Goal: Task Accomplishment & Management: Complete application form

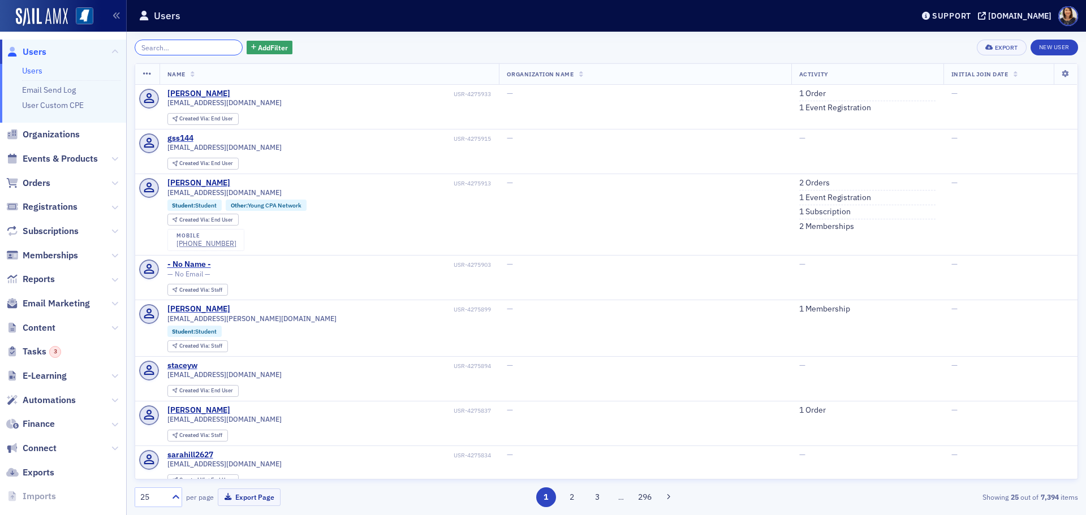
click at [210, 42] on input "search" at bounding box center [189, 48] width 108 height 16
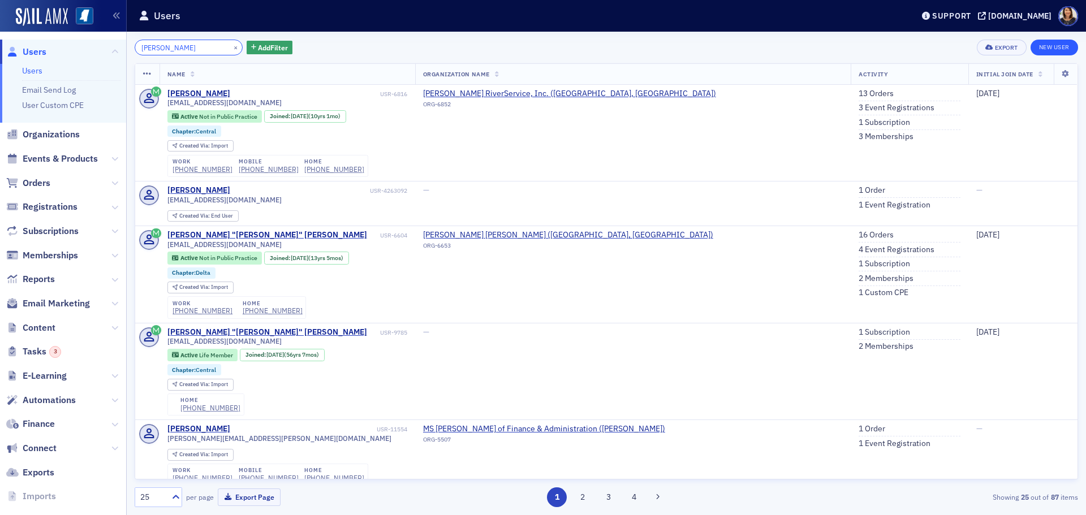
type input "paul moore"
click at [1051, 48] on link "New User" at bounding box center [1055, 48] width 48 height 16
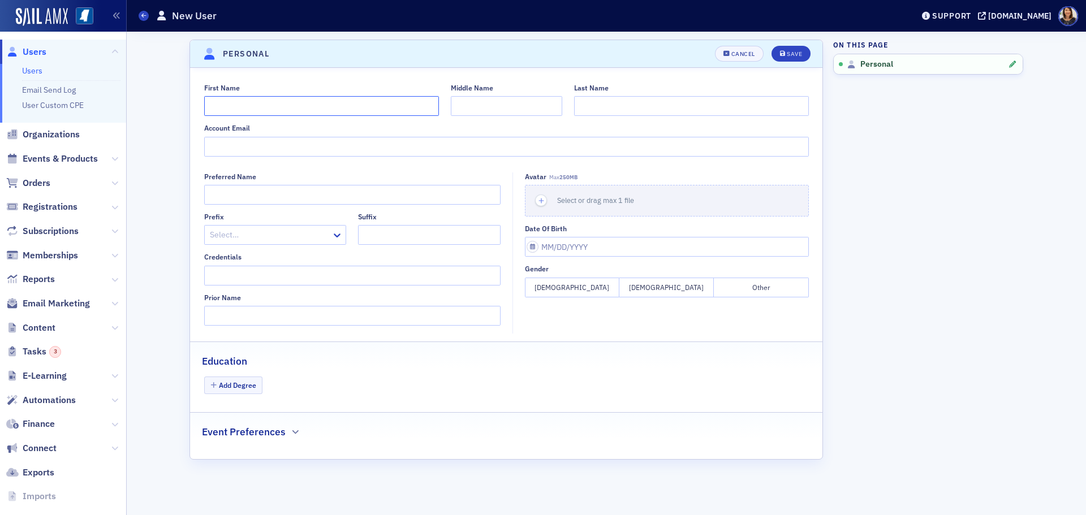
click at [269, 106] on input "First Name" at bounding box center [321, 106] width 235 height 20
type input "z"
type input "T"
click at [37, 51] on span "Users" at bounding box center [35, 52] width 24 height 12
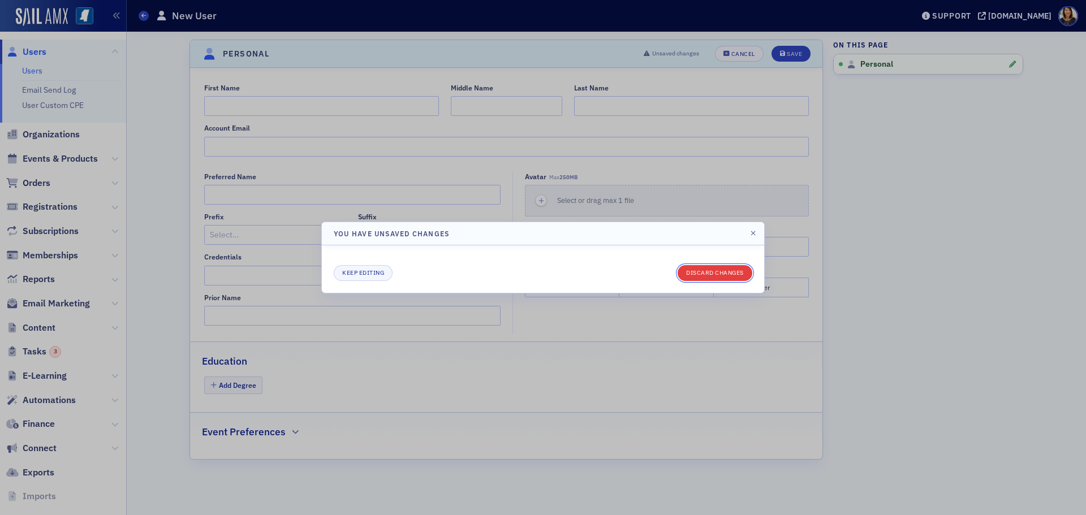
click at [705, 273] on button "Discard changes" at bounding box center [715, 273] width 75 height 16
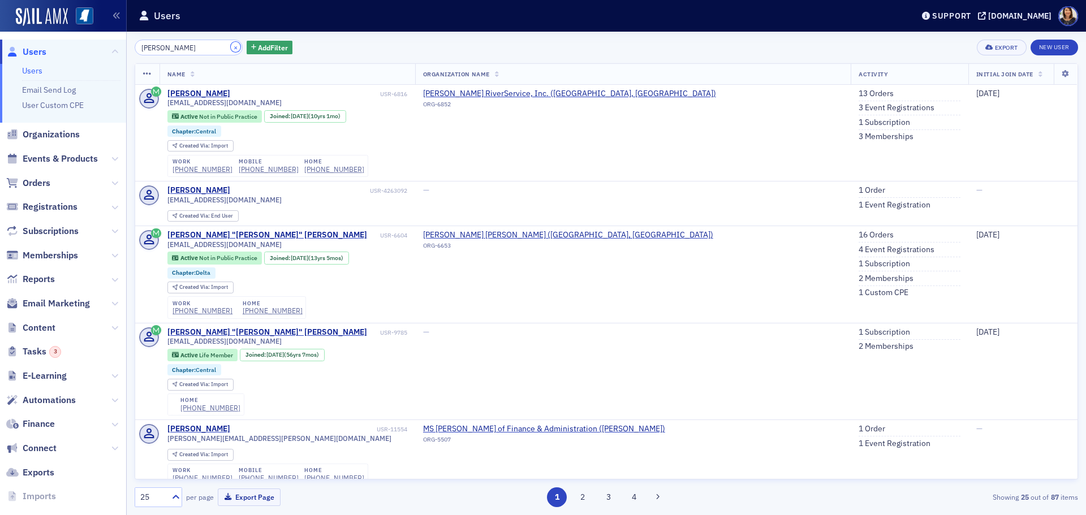
click at [231, 47] on button "×" at bounding box center [236, 47] width 10 height 10
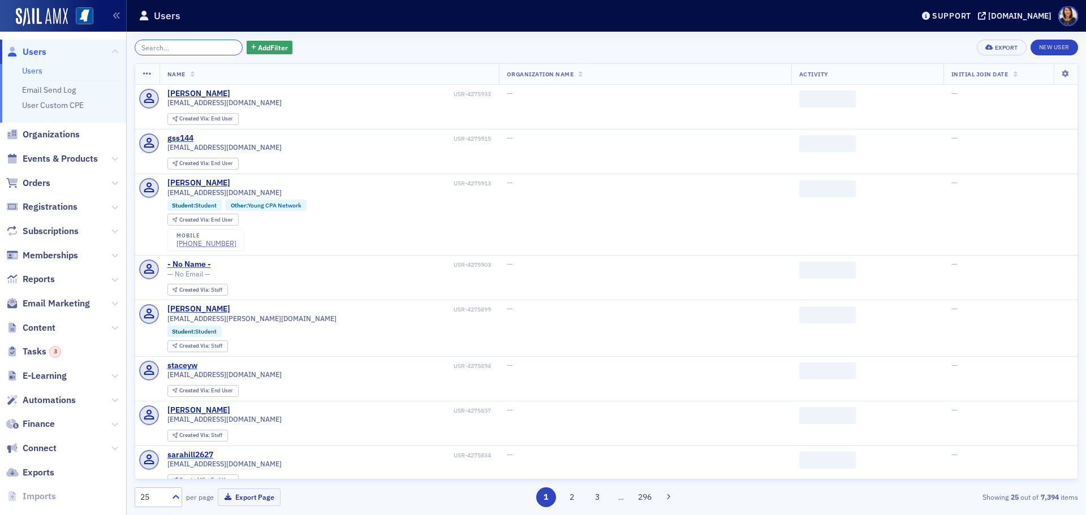
click at [192, 48] on input "search" at bounding box center [189, 48] width 108 height 16
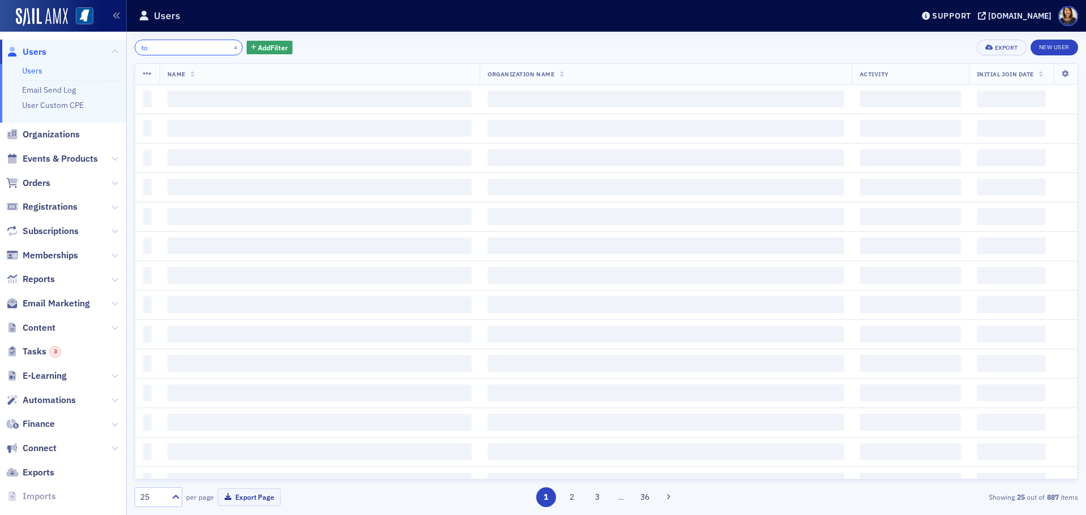
type input "t"
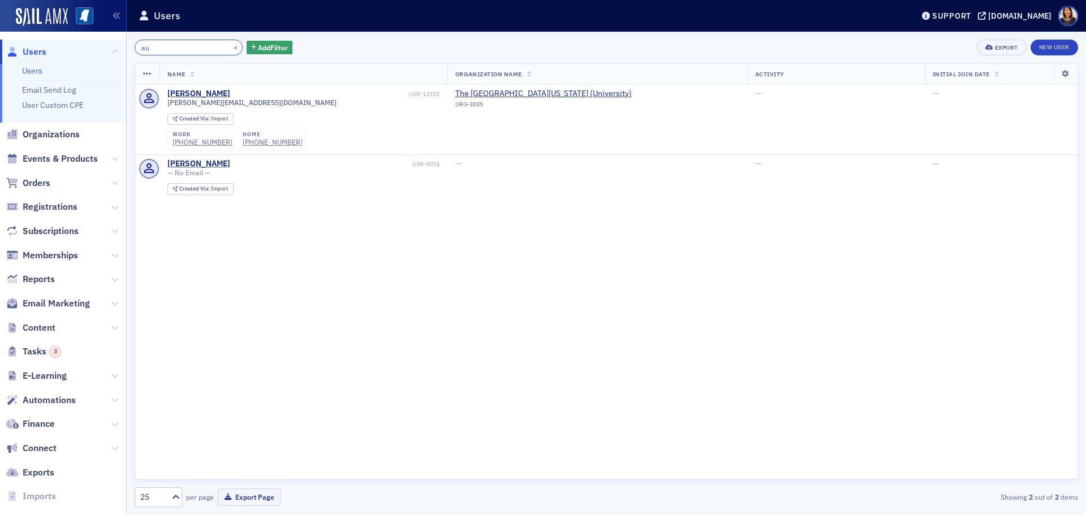
type input "a"
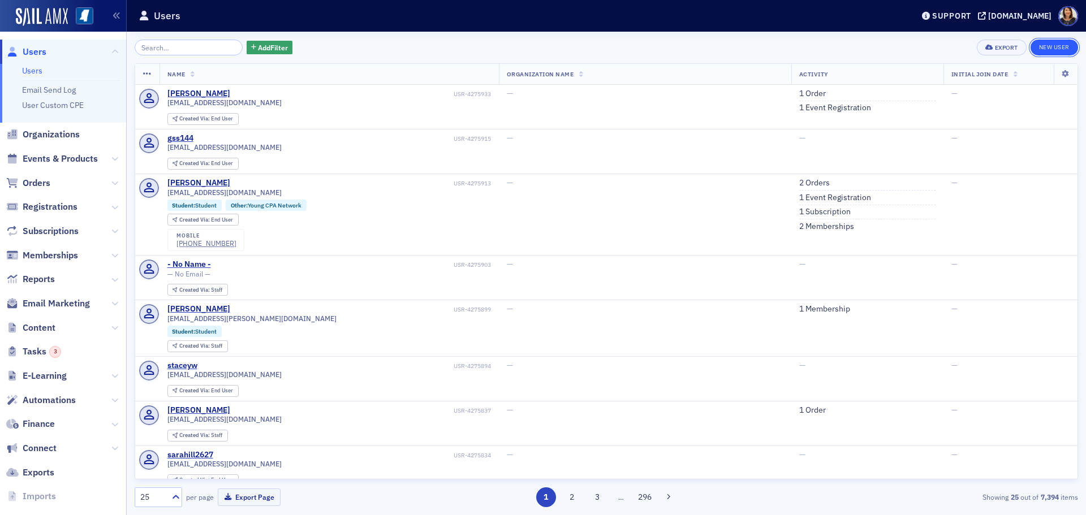
click at [1055, 48] on link "New User" at bounding box center [1055, 48] width 48 height 16
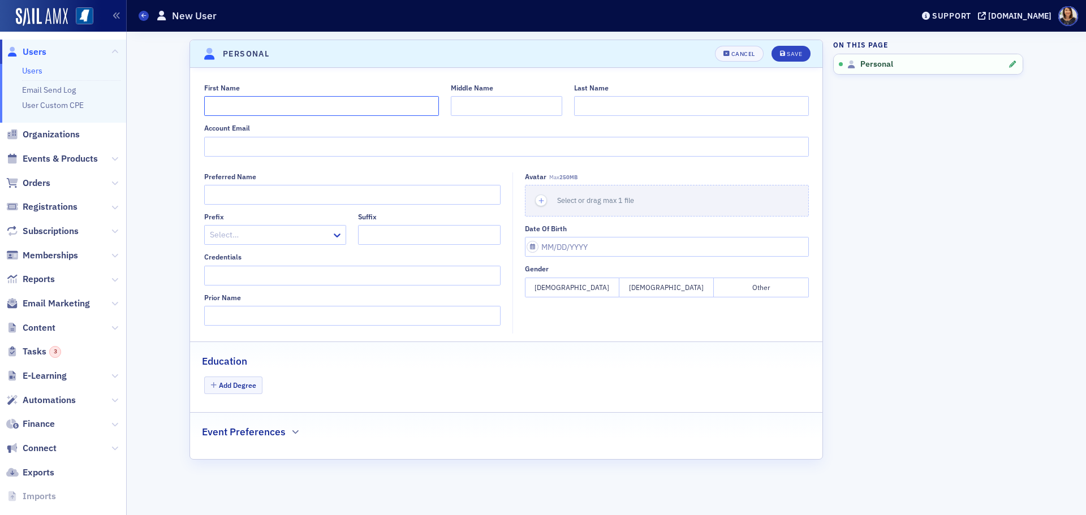
click at [255, 107] on input "First Name" at bounding box center [321, 106] width 235 height 20
type input "Toby"
type input "Stanley"
click at [270, 160] on fieldset "First Name Toby Middle Name Last Name Stanley Account Email" at bounding box center [506, 118] width 632 height 93
click at [269, 146] on input "Account Email" at bounding box center [506, 147] width 605 height 20
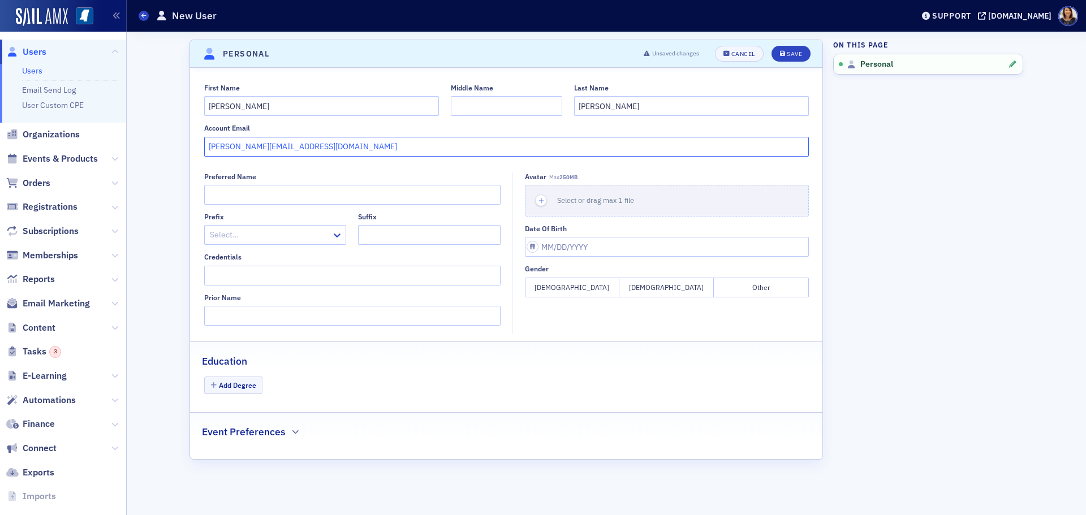
type input "tobys@terrinriverservice.com"
click at [571, 291] on button "Female" at bounding box center [572, 288] width 94 height 20
click at [791, 48] on button "Save" at bounding box center [790, 54] width 39 height 16
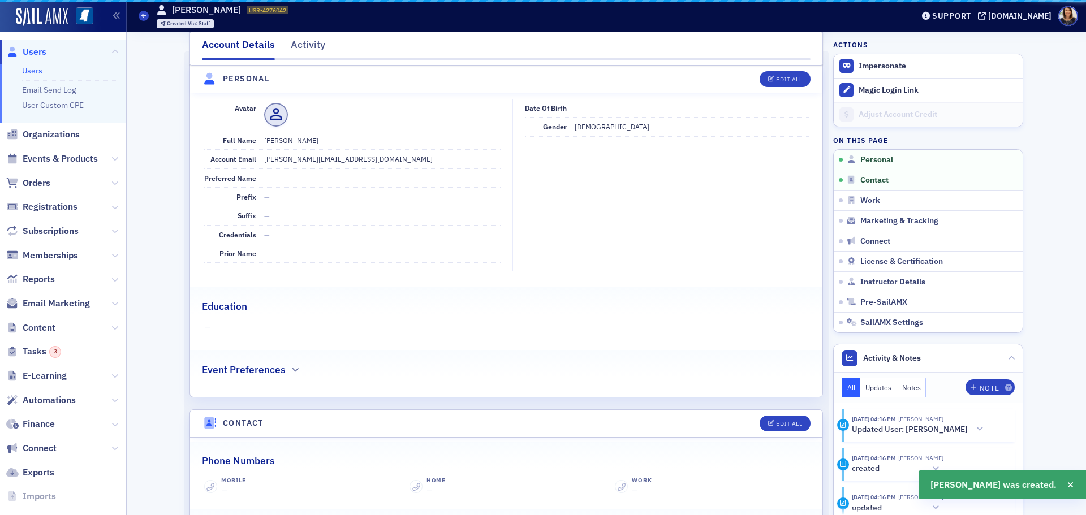
scroll to position [136, 0]
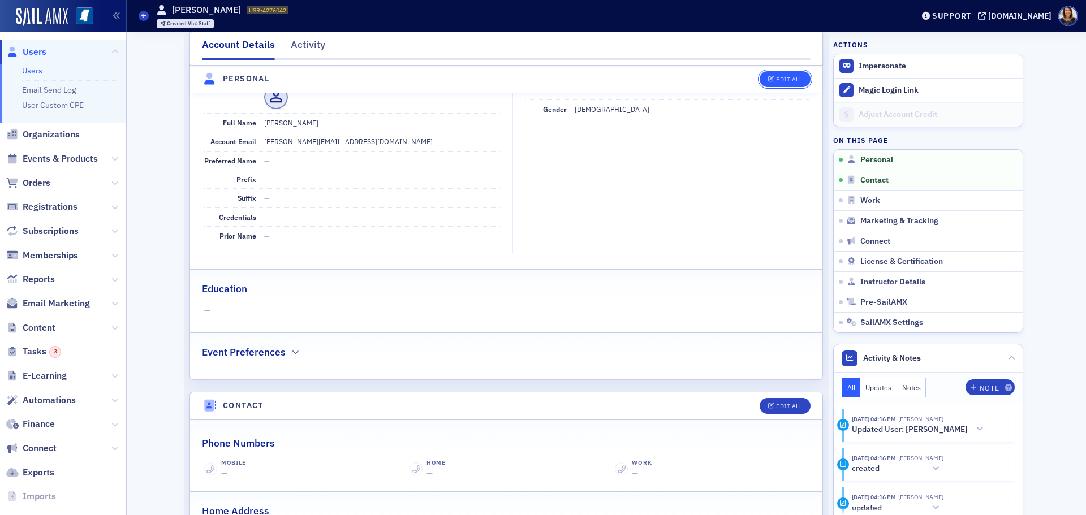
click at [786, 79] on div "Edit All" at bounding box center [789, 79] width 26 height 6
select select "US"
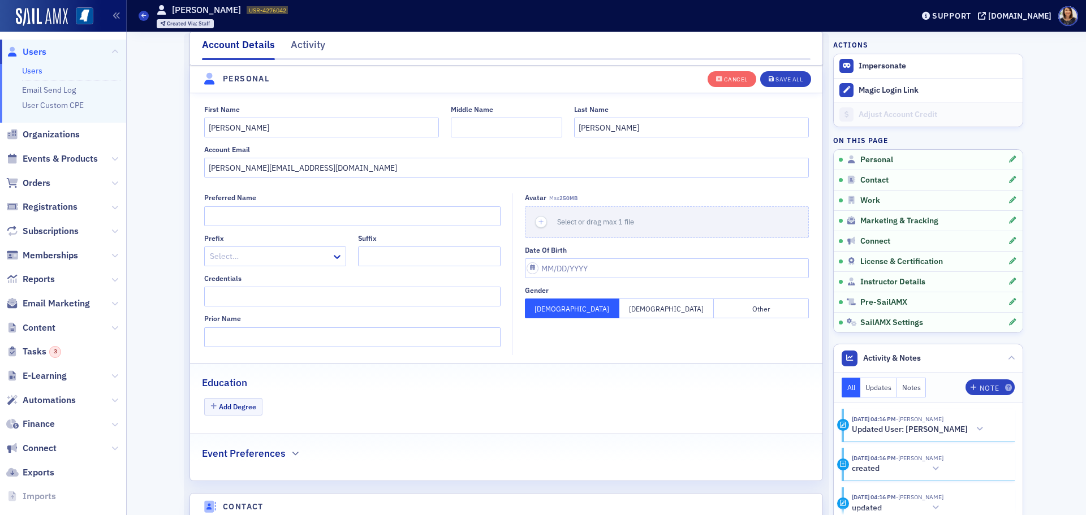
scroll to position [132, 0]
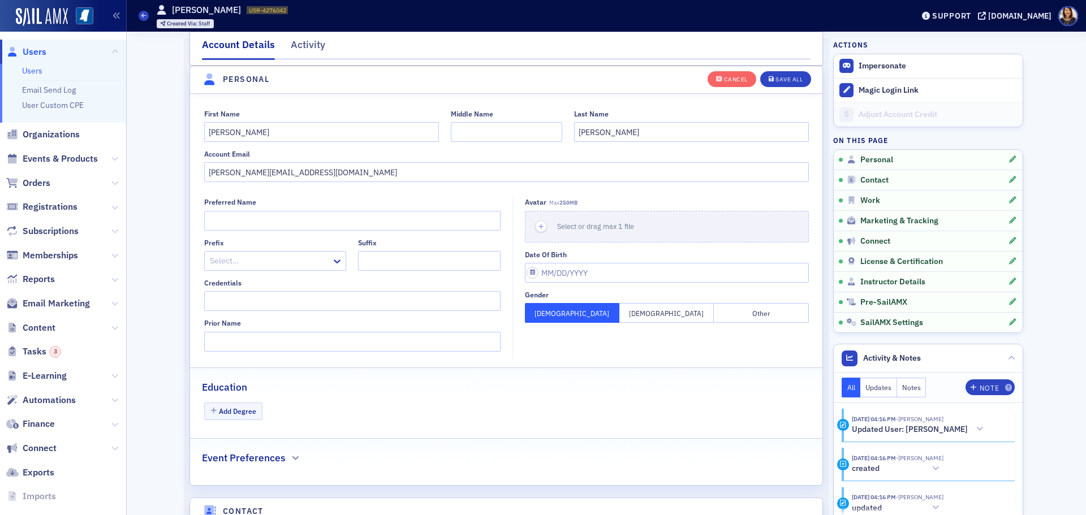
click at [665, 314] on button "Male" at bounding box center [666, 313] width 94 height 20
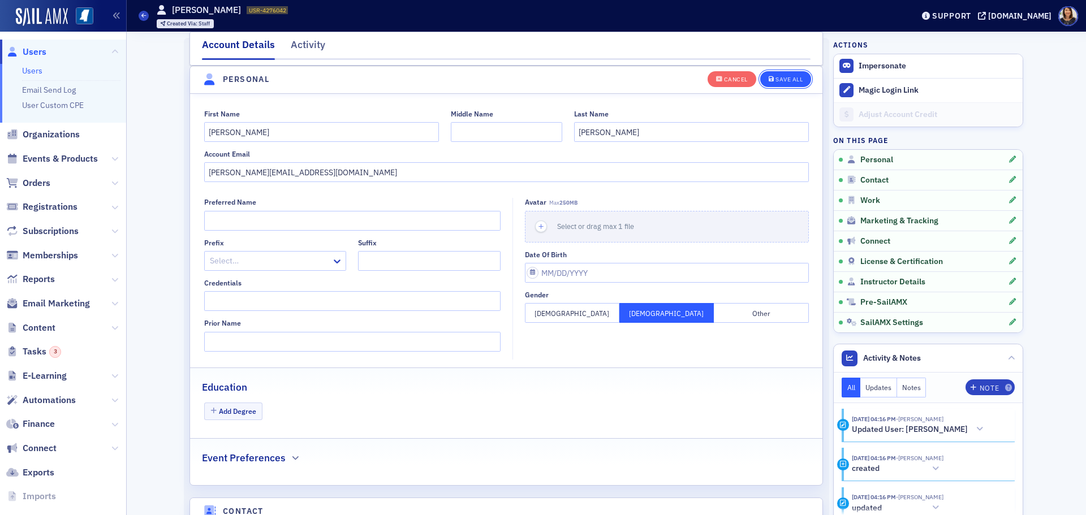
click at [782, 79] on div "Save All" at bounding box center [788, 79] width 27 height 6
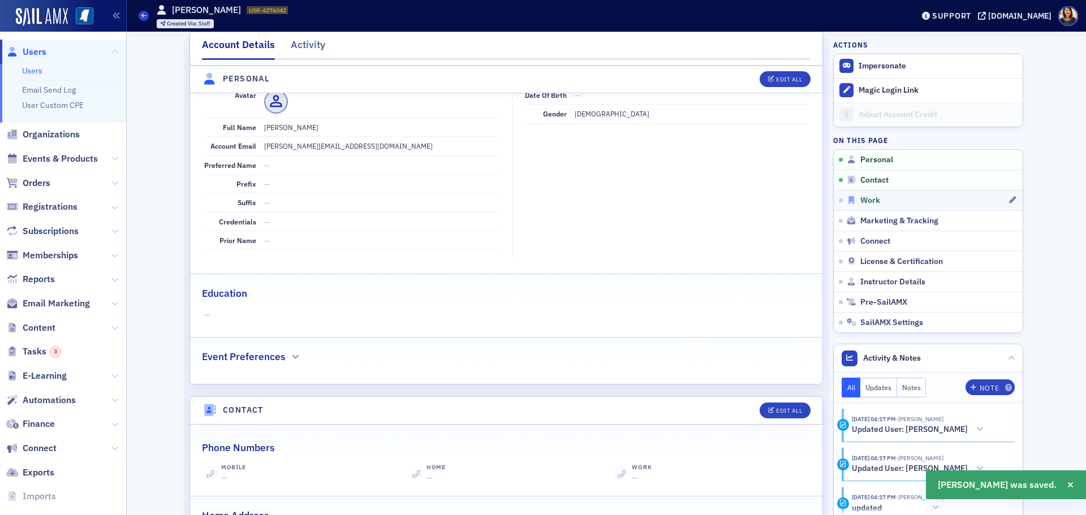
click at [860, 203] on span "Work" at bounding box center [870, 201] width 20 height 10
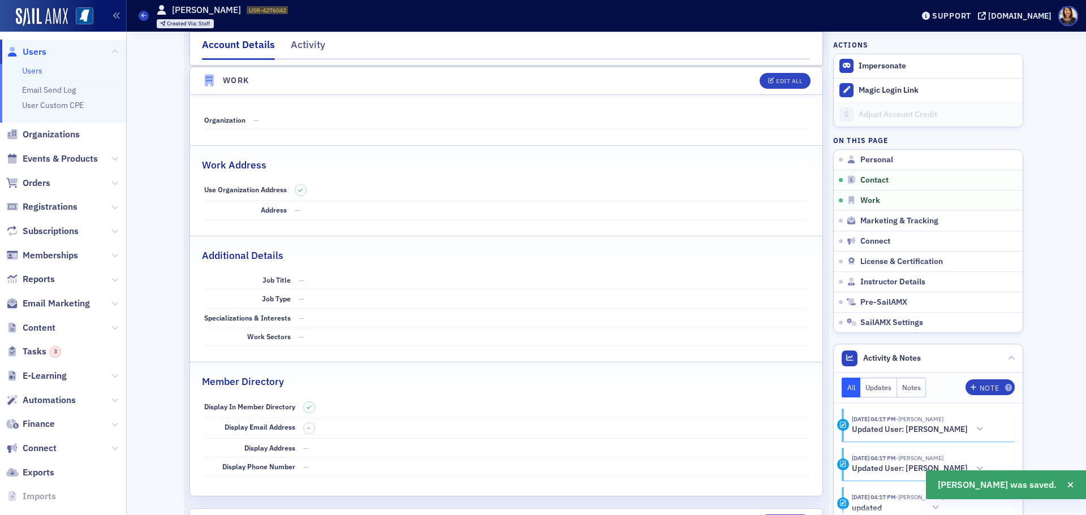
scroll to position [649, 0]
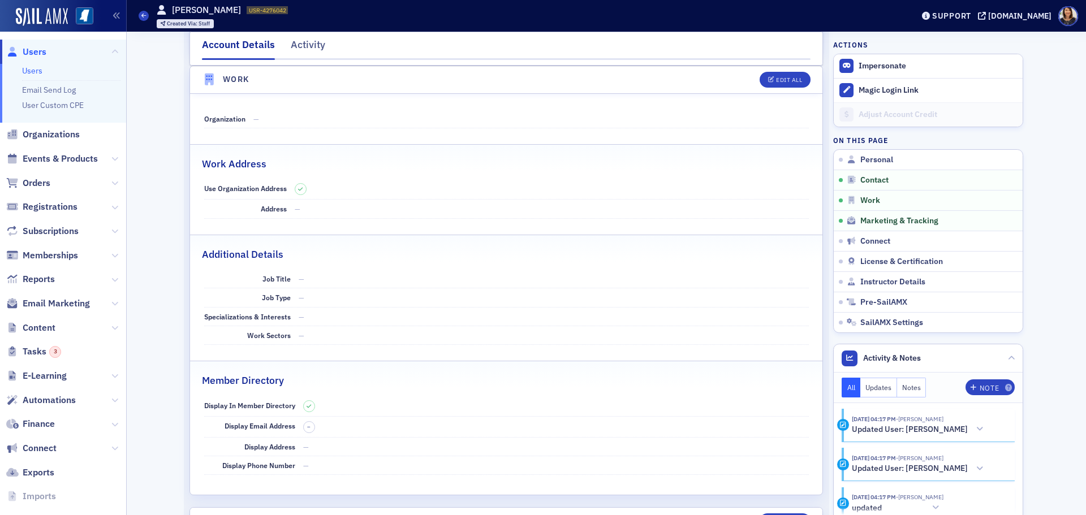
click at [430, 127] on dd "—" at bounding box center [530, 119] width 555 height 18
click at [776, 77] on div "Edit All" at bounding box center [789, 80] width 26 height 6
select select "US"
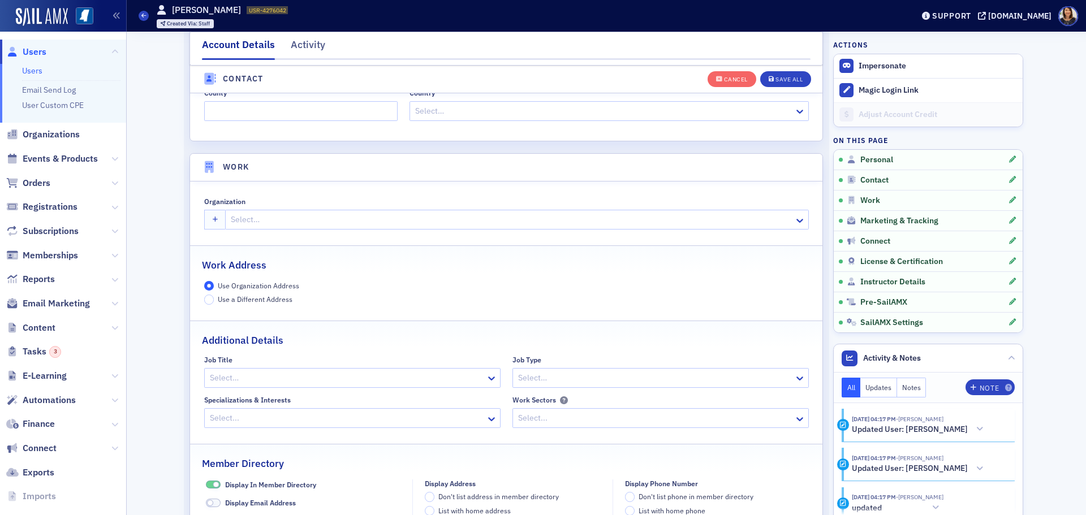
scroll to position [896, 0]
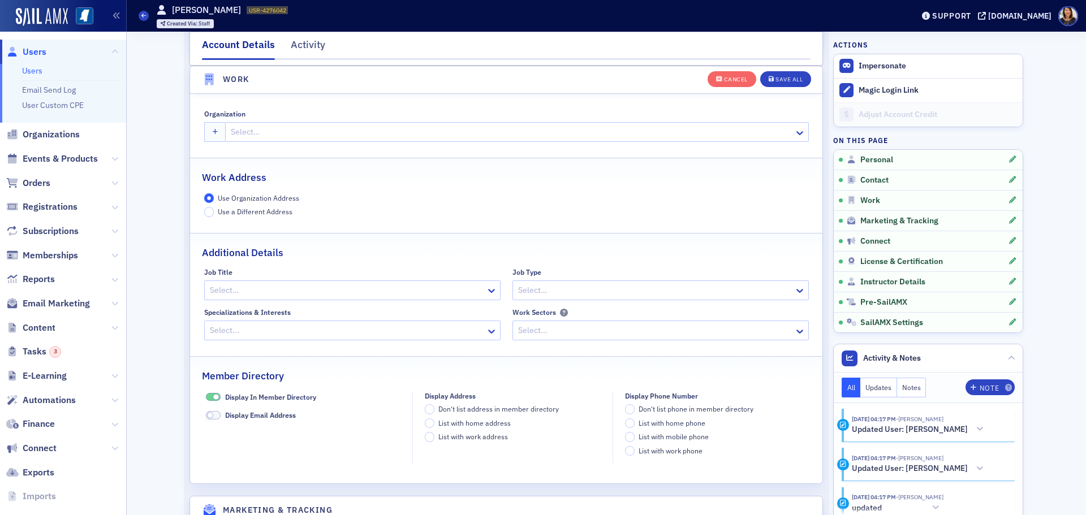
click at [294, 133] on div at bounding box center [511, 132] width 563 height 14
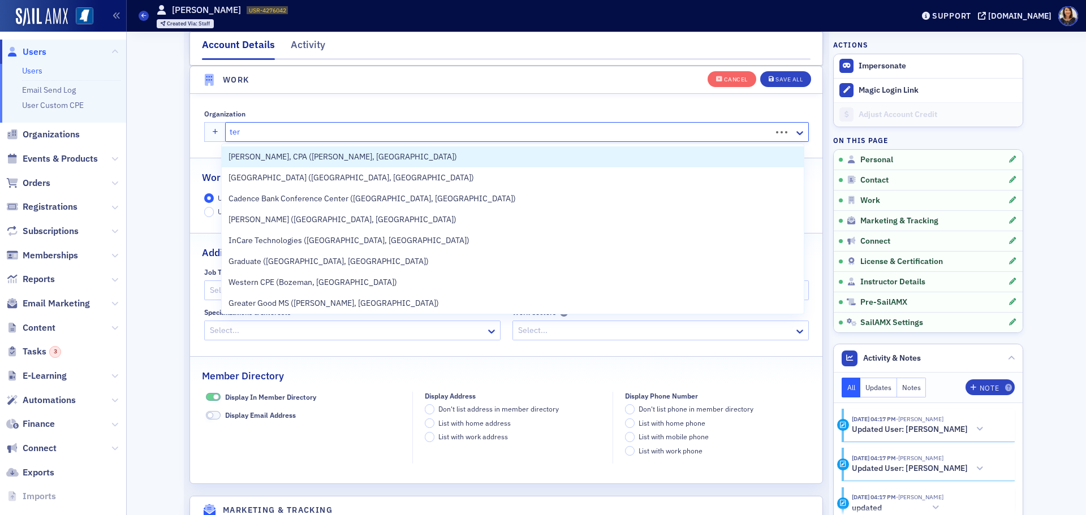
type input "terr"
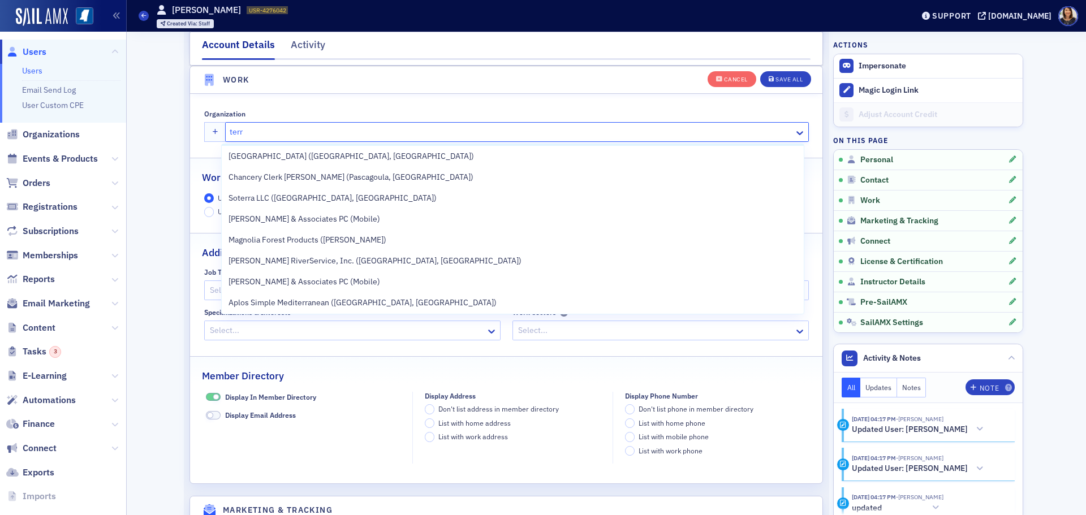
scroll to position [86, 0]
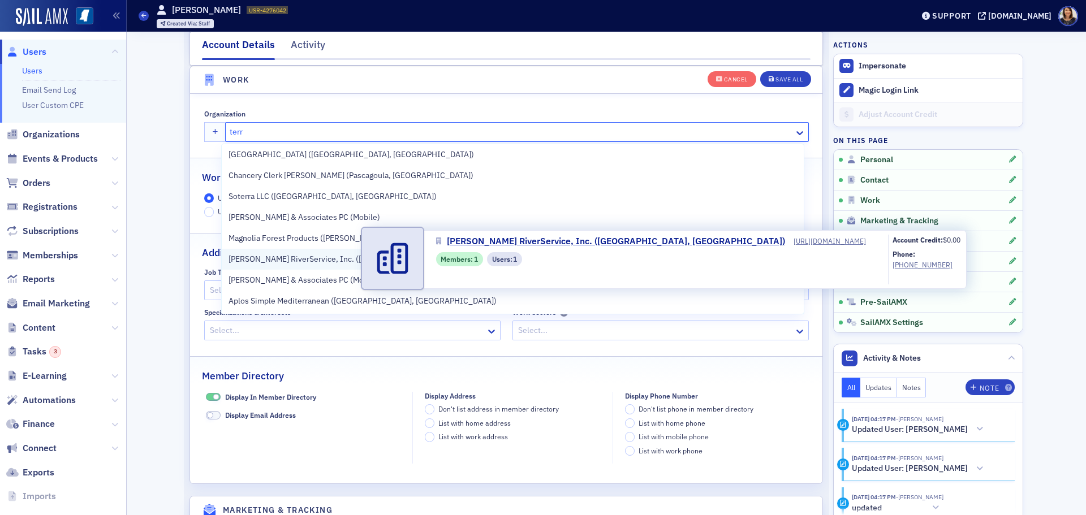
click at [292, 253] on span "[PERSON_NAME] RiverService, Inc. ([GEOGRAPHIC_DATA], [GEOGRAPHIC_DATA])" at bounding box center [375, 259] width 293 height 12
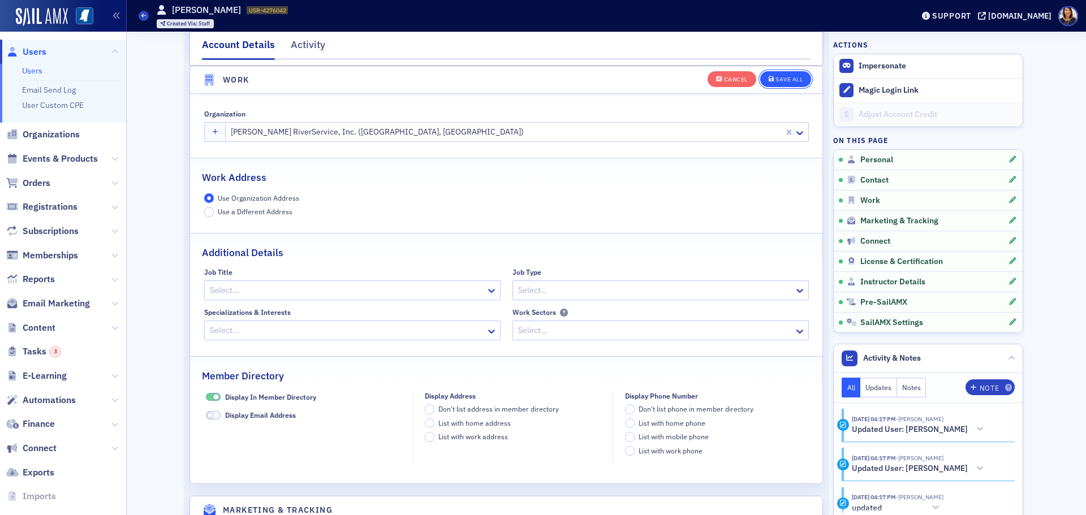
click at [783, 76] on div "Save All" at bounding box center [788, 79] width 27 height 6
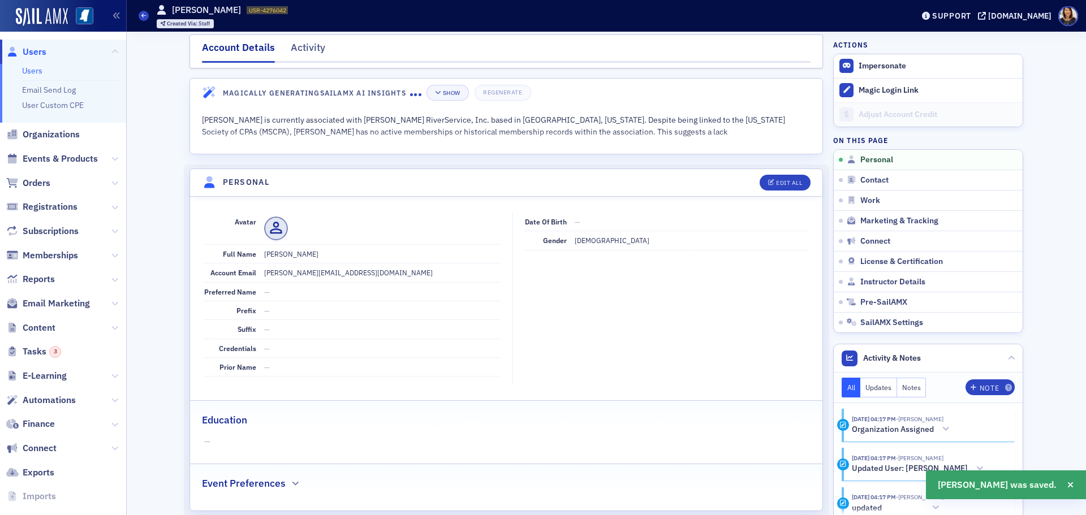
scroll to position [0, 0]
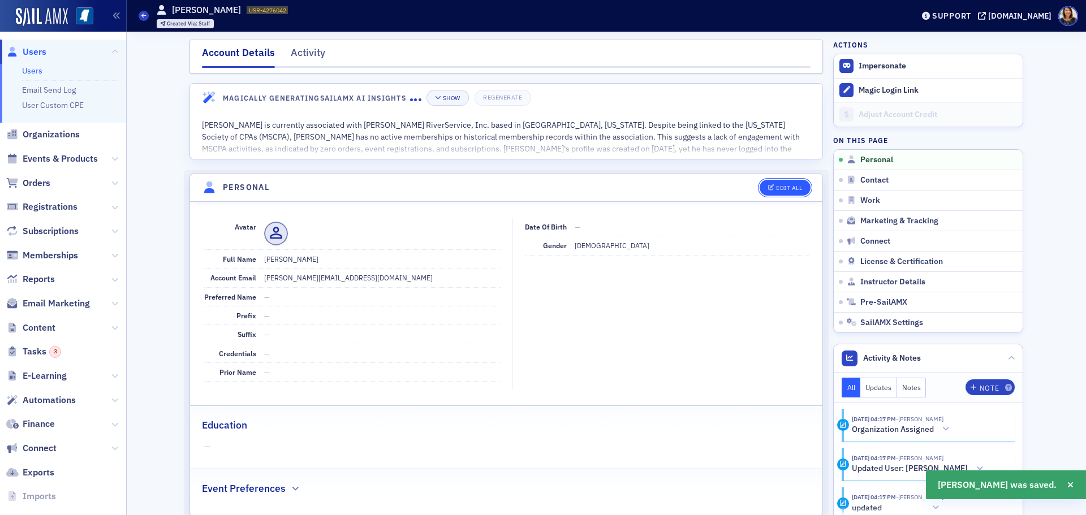
click at [781, 186] on div "Edit All" at bounding box center [789, 188] width 26 height 6
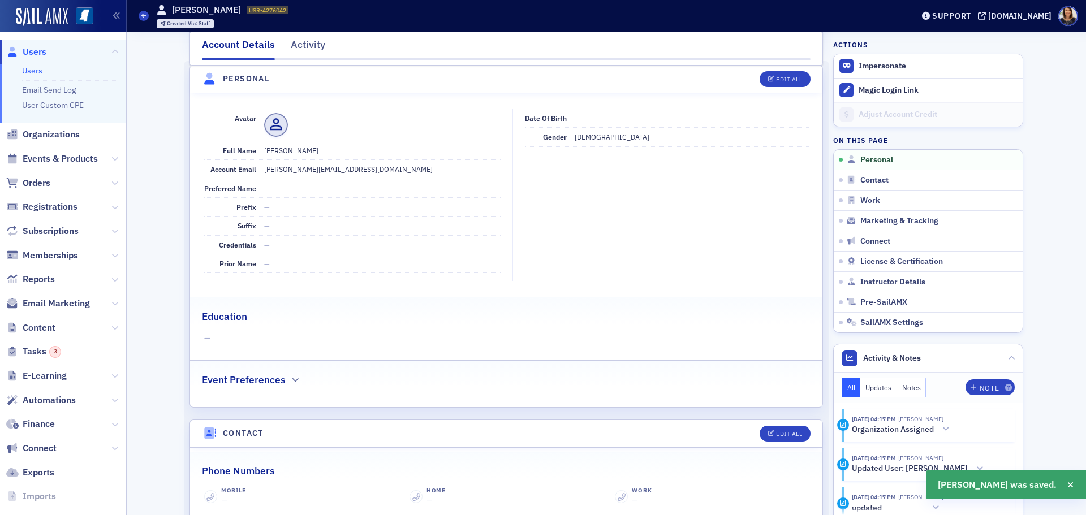
select select "US"
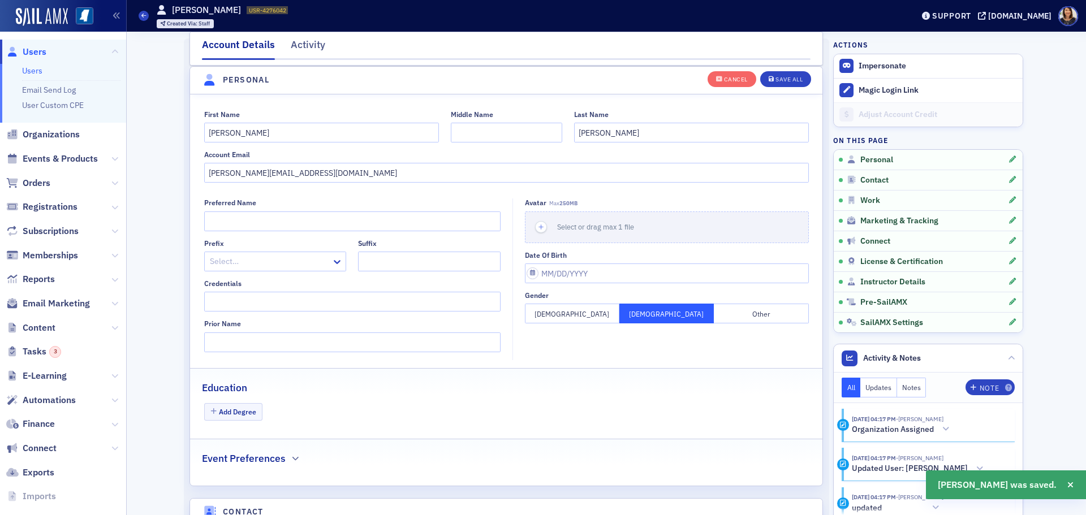
scroll to position [132, 0]
drag, startPoint x: 251, startPoint y: 176, endPoint x: 264, endPoint y: 176, distance: 12.4
click at [252, 176] on input "tobys@terrinriverservice.com" at bounding box center [506, 172] width 605 height 20
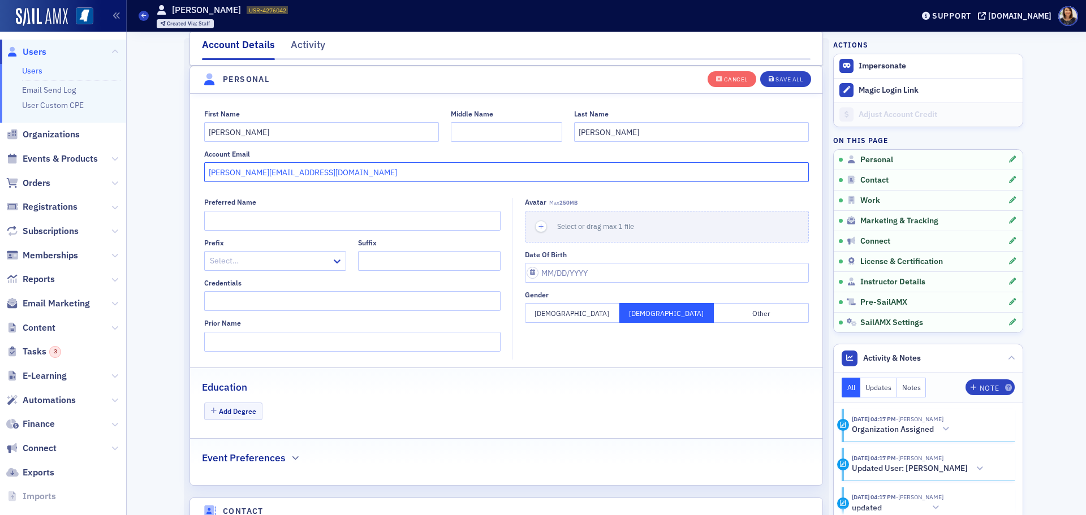
drag, startPoint x: 251, startPoint y: 173, endPoint x: 263, endPoint y: 181, distance: 14.7
click at [252, 173] on input "tobys@terrinriverservice.com" at bounding box center [506, 172] width 605 height 20
click at [250, 172] on input "tobys@terrinriverservice.com" at bounding box center [506, 172] width 605 height 20
click at [249, 173] on input "tobys@terrinriverservice.com" at bounding box center [506, 172] width 605 height 20
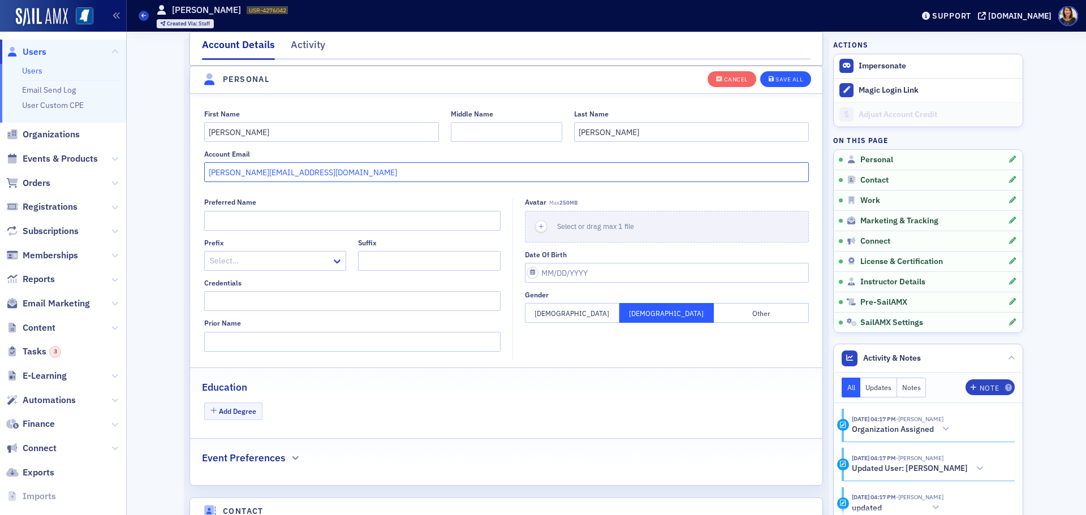
type input "[PERSON_NAME][EMAIL_ADDRESS][DOMAIN_NAME]"
click at [786, 78] on div "Save All" at bounding box center [788, 79] width 27 height 6
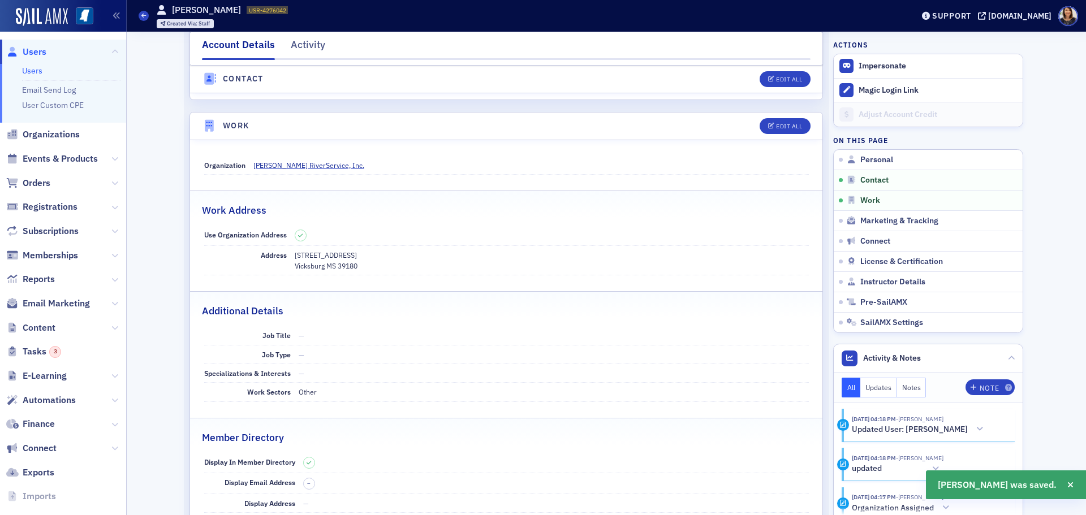
scroll to position [482, 0]
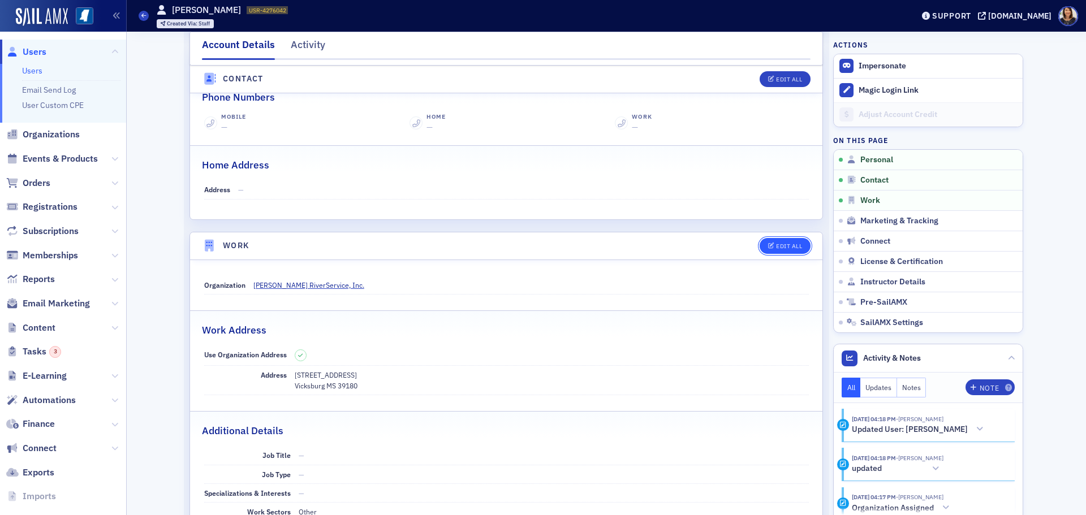
click at [784, 242] on button "Edit All" at bounding box center [785, 246] width 51 height 16
select select "US"
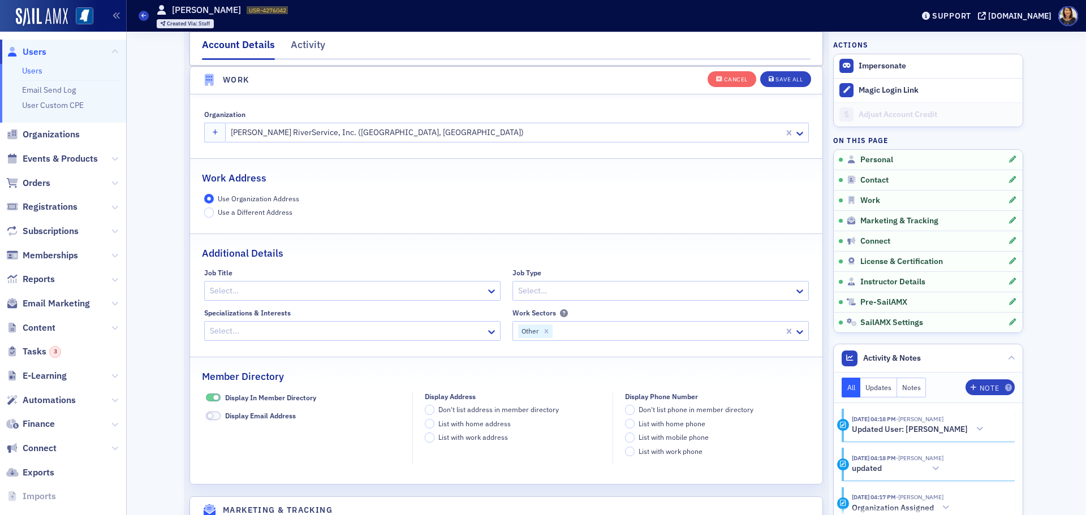
scroll to position [896, 0]
click at [270, 134] on div at bounding box center [506, 132] width 553 height 14
click at [266, 132] on div at bounding box center [506, 132] width 553 height 14
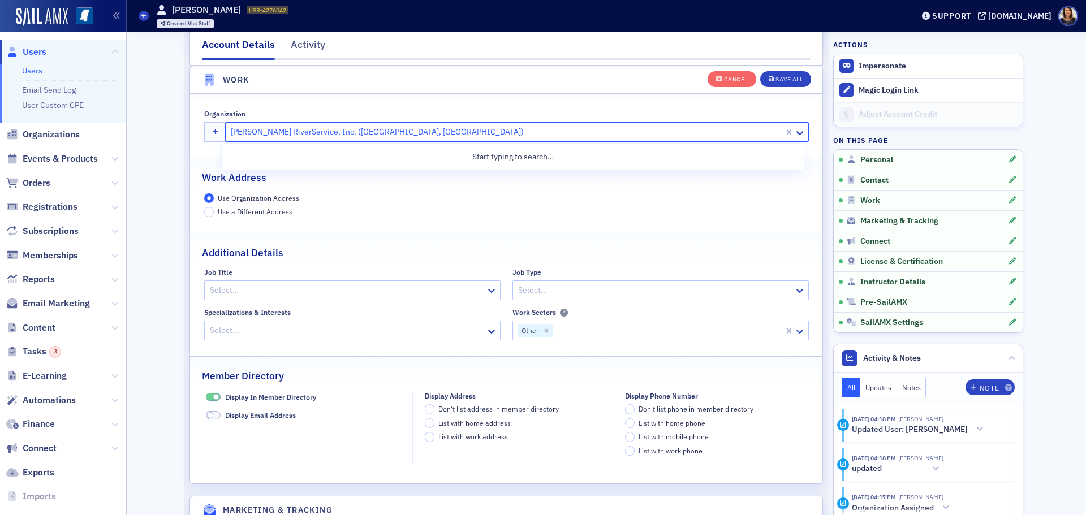
click at [266, 132] on div at bounding box center [506, 132] width 553 height 14
click at [267, 131] on div at bounding box center [506, 132] width 553 height 14
click at [483, 133] on div at bounding box center [506, 132] width 553 height 14
click at [451, 124] on div "[PERSON_NAME] RiverService, Inc. ([GEOGRAPHIC_DATA], [GEOGRAPHIC_DATA])" at bounding box center [505, 132] width 558 height 16
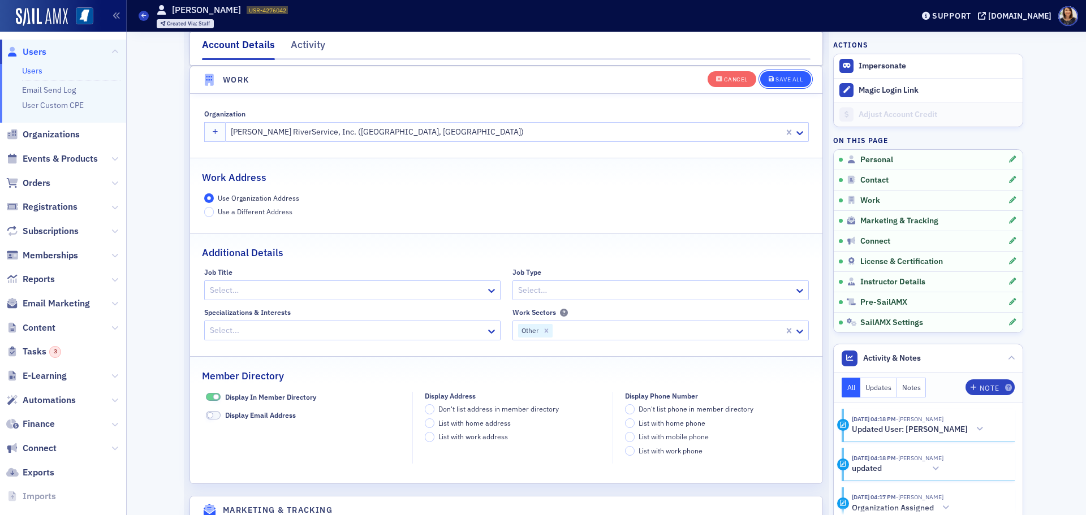
click at [789, 76] on div "Save All" at bounding box center [788, 79] width 27 height 6
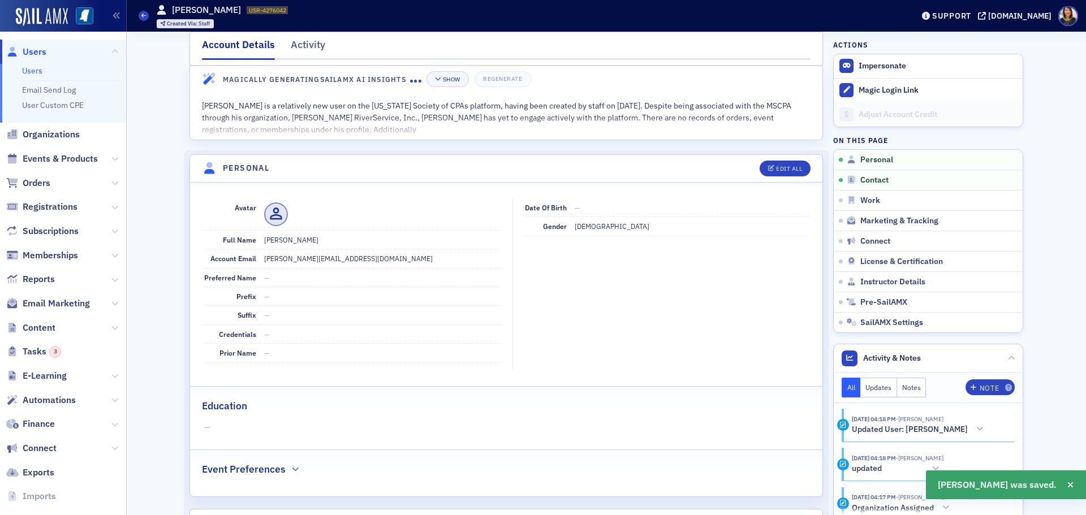
scroll to position [0, 0]
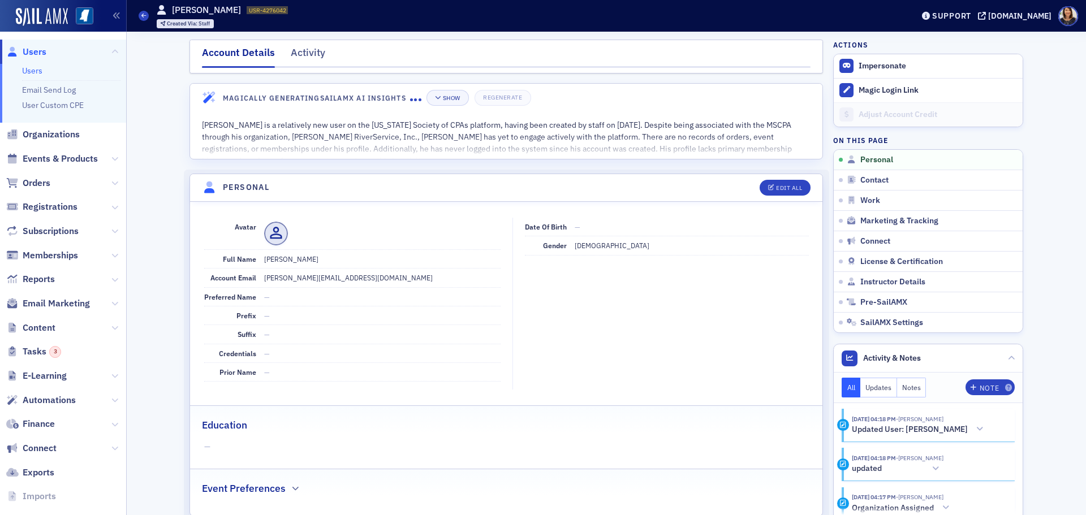
click at [37, 53] on span "Users" at bounding box center [35, 52] width 24 height 12
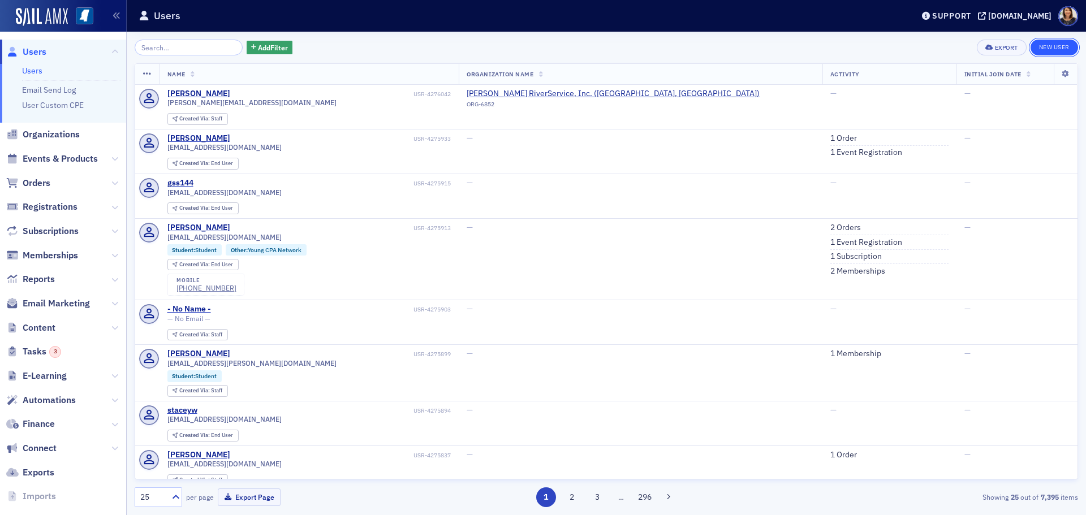
click at [1055, 48] on link "New User" at bounding box center [1055, 48] width 48 height 16
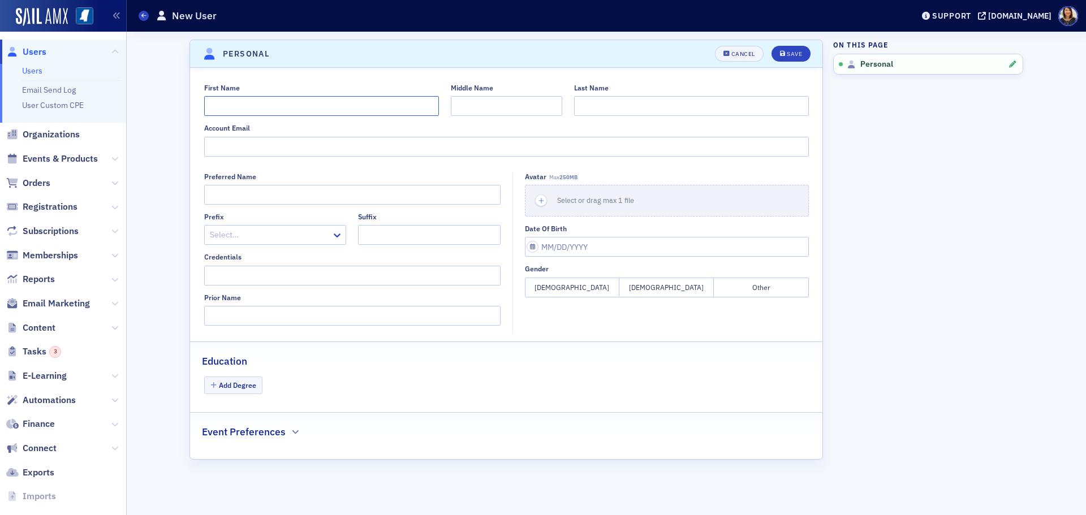
click at [268, 100] on input "First Name" at bounding box center [321, 106] width 235 height 20
type input "Audra"
type input "Skipper"
click at [267, 146] on input "Account Email" at bounding box center [506, 147] width 605 height 20
type input "[EMAIL_ADDRESS][DOMAIN_NAME]"
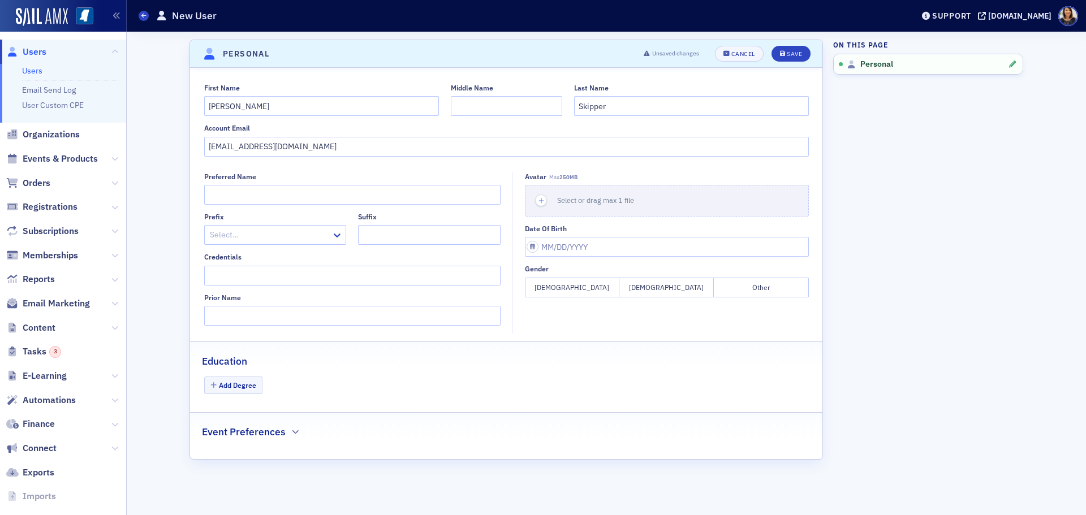
click at [572, 284] on button "Female" at bounding box center [572, 288] width 94 height 20
click at [794, 57] on div "Save" at bounding box center [794, 54] width 15 height 6
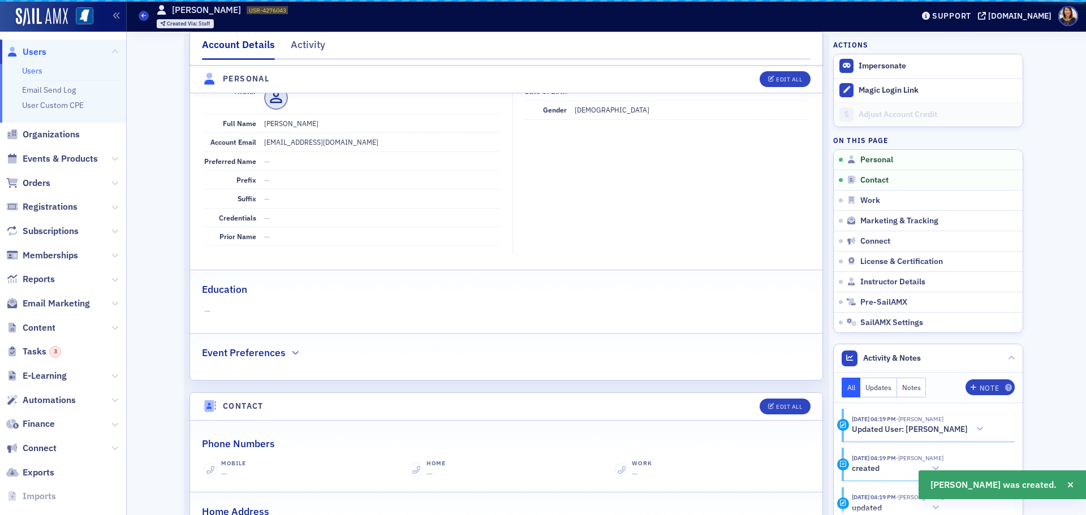
scroll to position [136, 0]
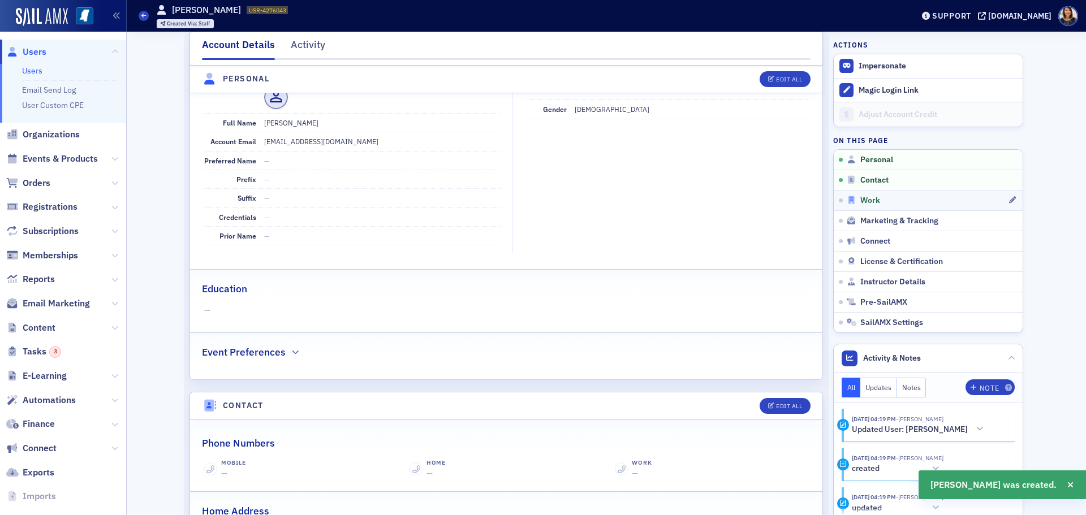
click at [870, 198] on span "Work" at bounding box center [870, 201] width 20 height 10
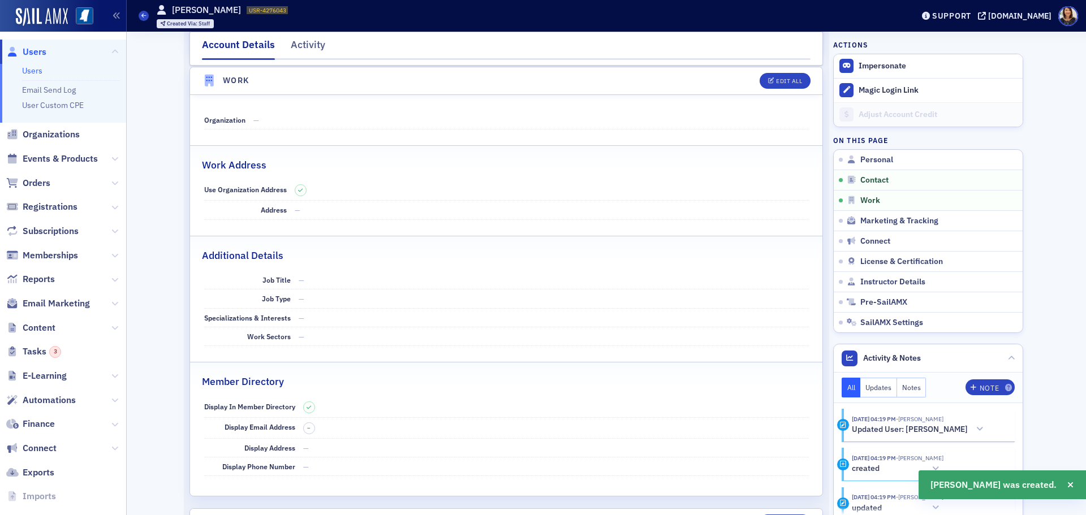
scroll to position [649, 0]
click at [768, 78] on icon "button" at bounding box center [771, 80] width 7 height 6
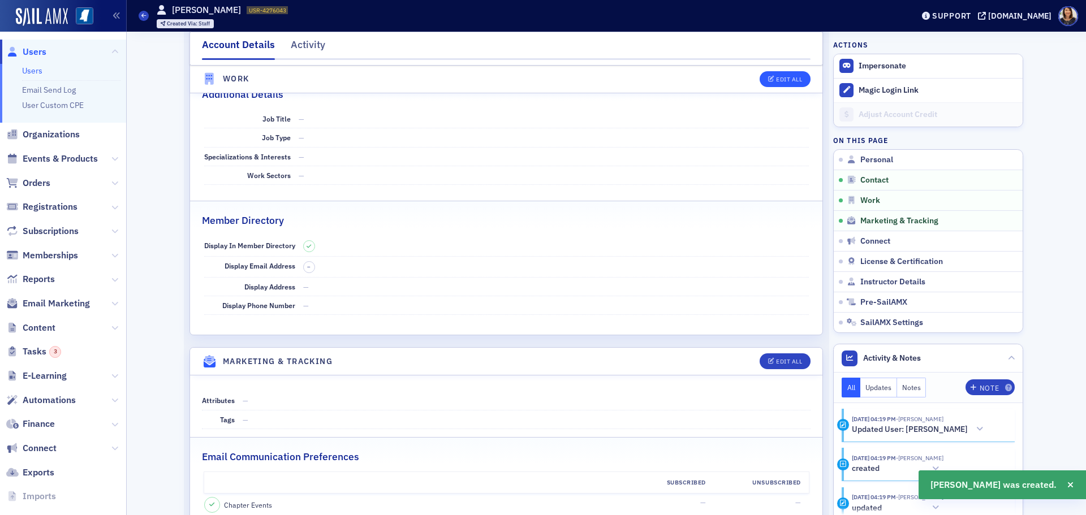
select select "US"
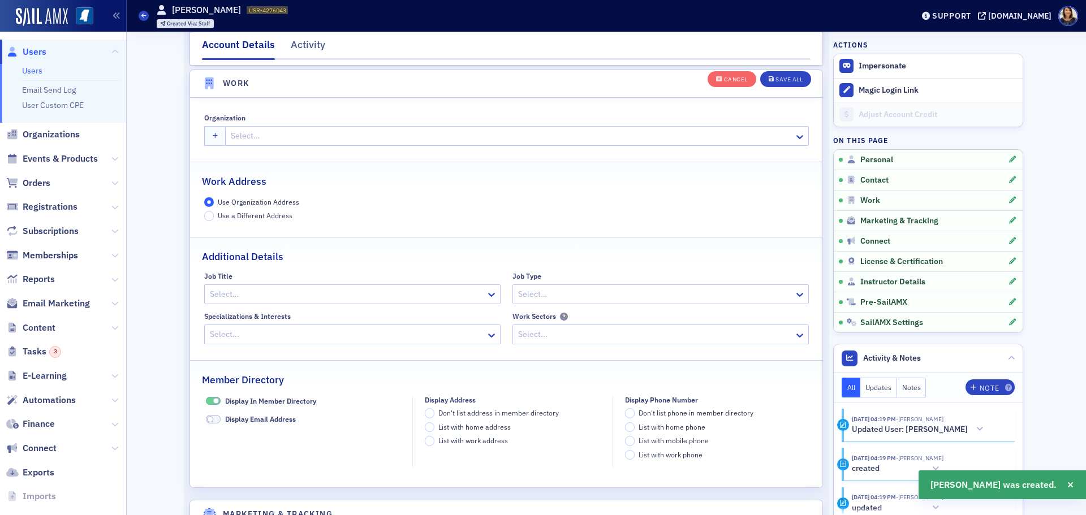
scroll to position [896, 0]
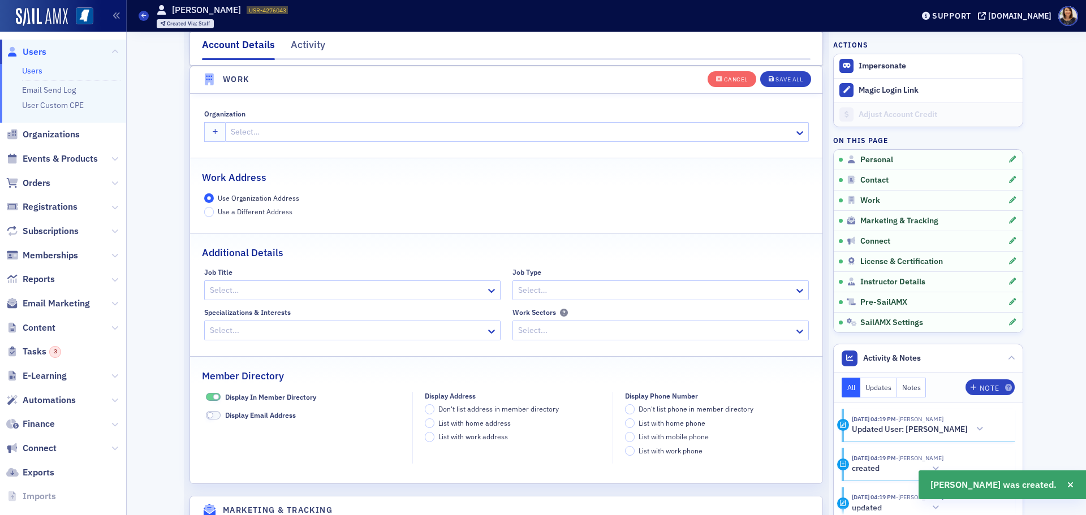
click at [271, 133] on div at bounding box center [511, 132] width 563 height 14
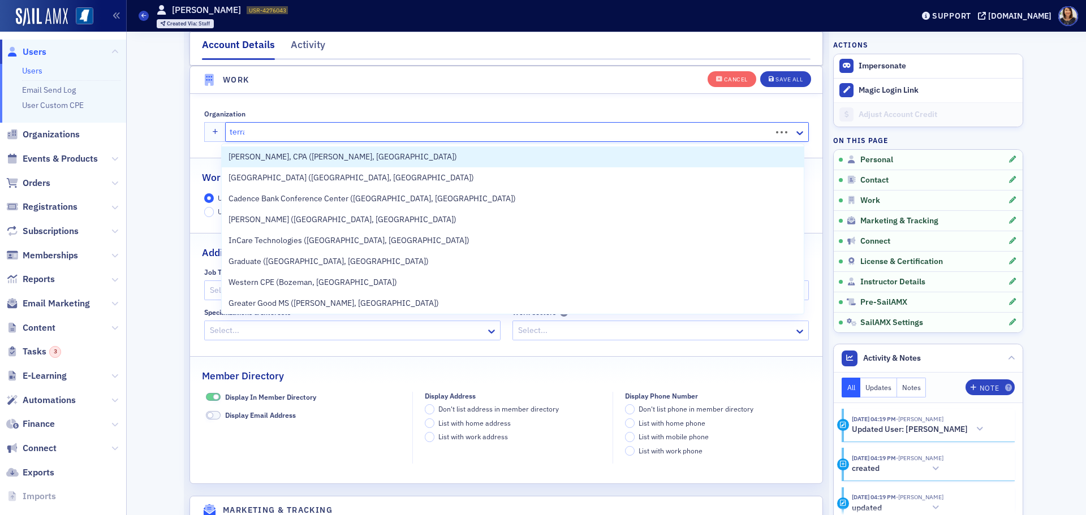
type input "[PERSON_NAME]"
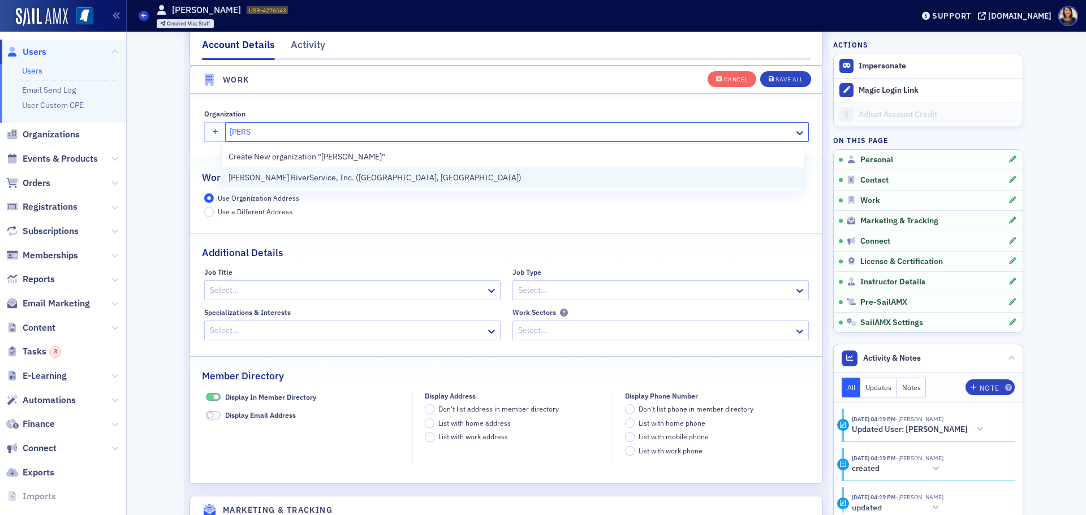
click at [295, 179] on span "[PERSON_NAME] RiverService, Inc. ([GEOGRAPHIC_DATA], [GEOGRAPHIC_DATA])" at bounding box center [375, 178] width 293 height 12
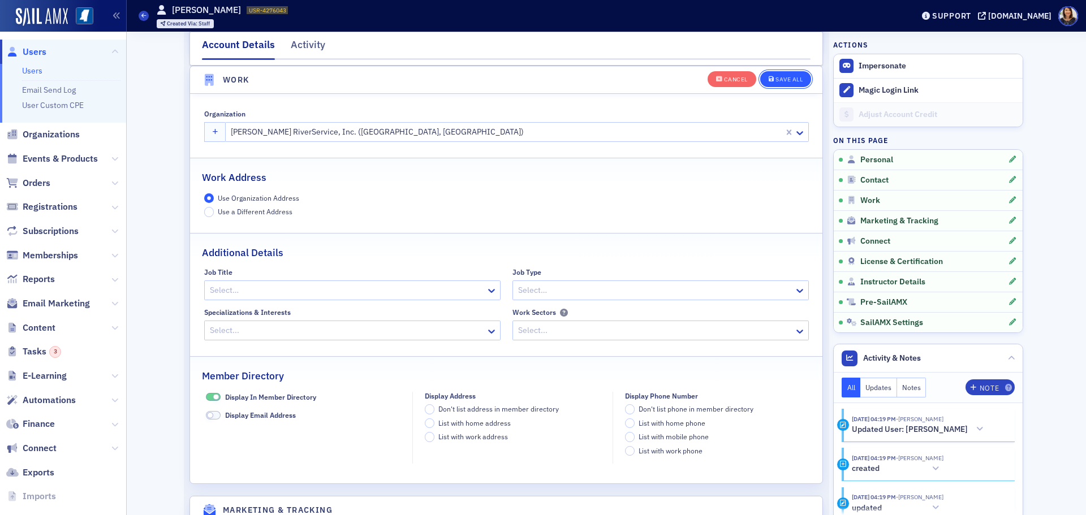
click at [790, 77] on div "Save All" at bounding box center [788, 79] width 27 height 6
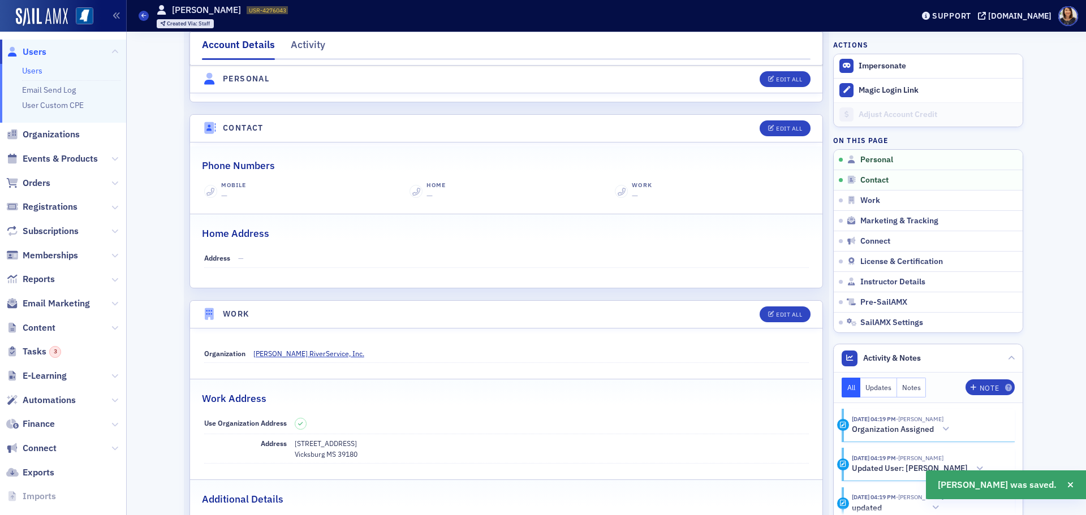
scroll to position [0, 0]
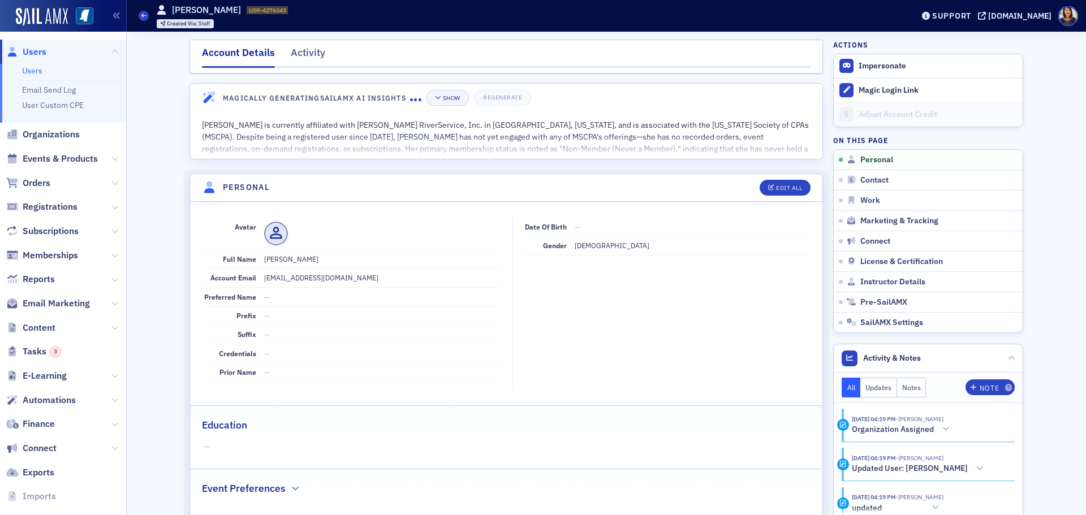
click at [33, 51] on span "Users" at bounding box center [35, 52] width 24 height 12
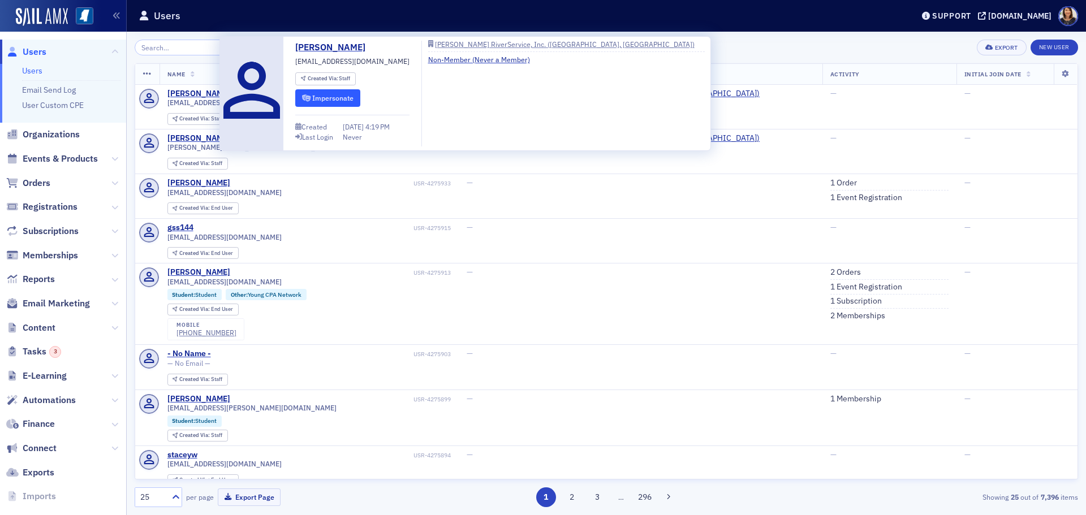
click at [338, 101] on button "Impersonate" at bounding box center [327, 98] width 65 height 18
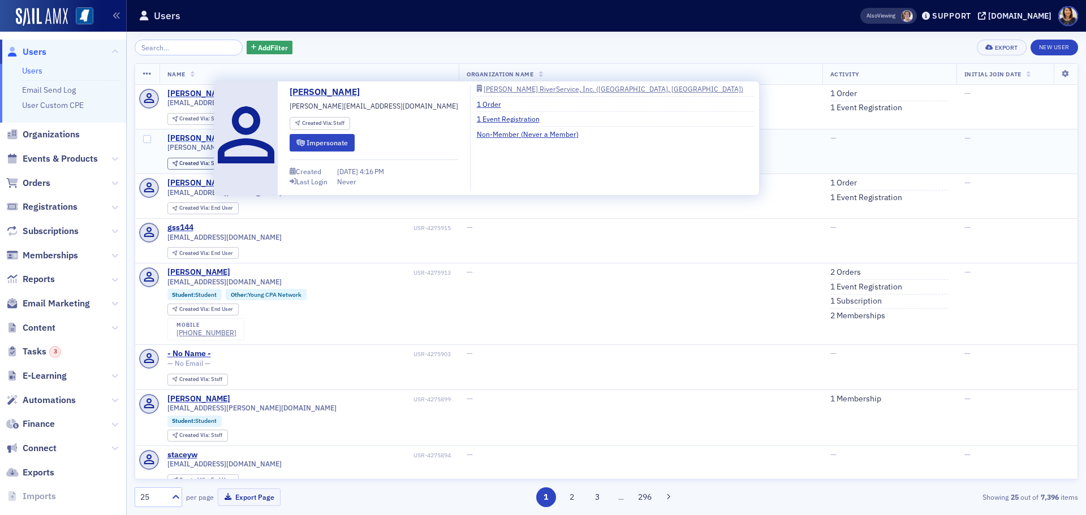
click at [193, 137] on div "[PERSON_NAME]" at bounding box center [198, 138] width 63 height 10
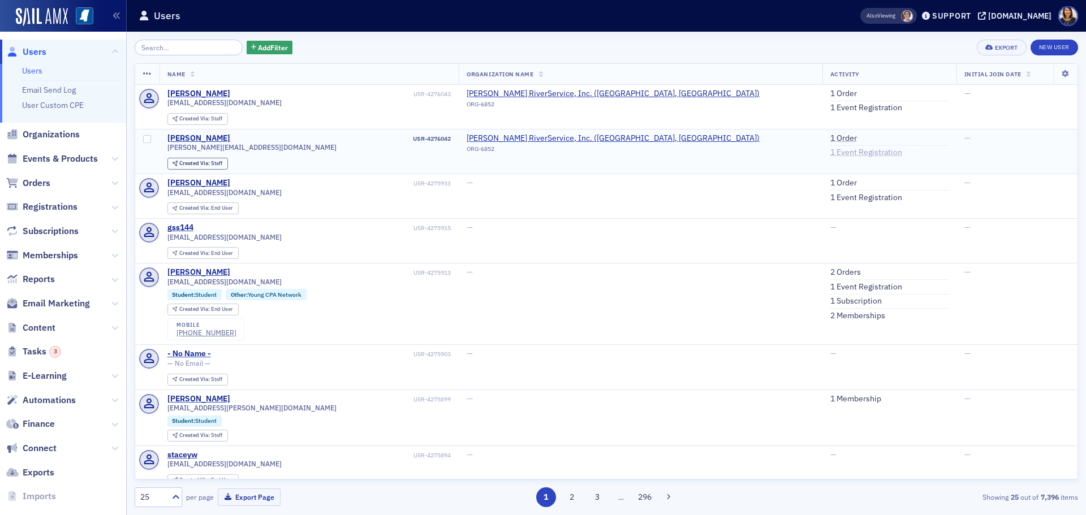
click at [830, 152] on link "1 Event Registration" at bounding box center [866, 153] width 72 height 10
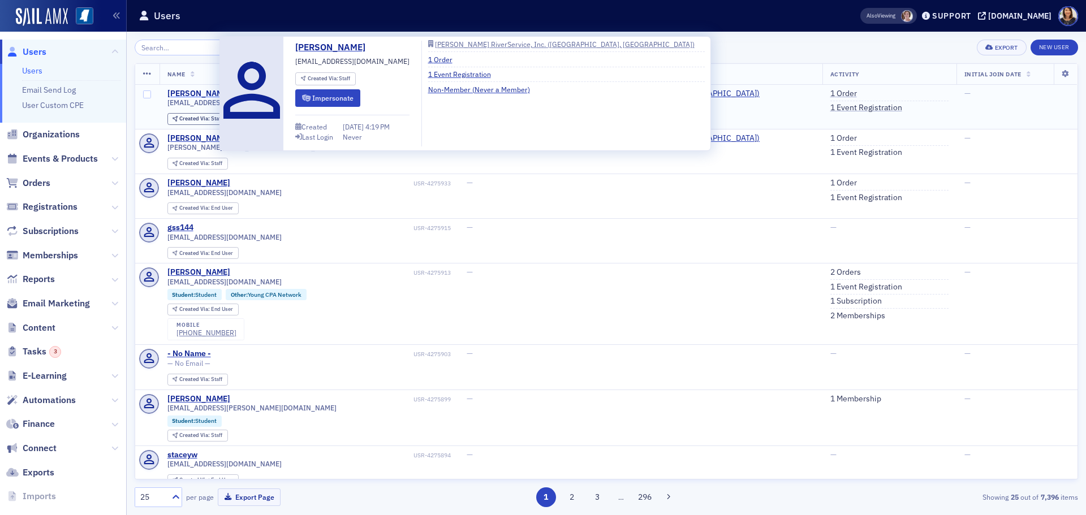
click at [193, 96] on div "[PERSON_NAME]" at bounding box center [198, 94] width 63 height 10
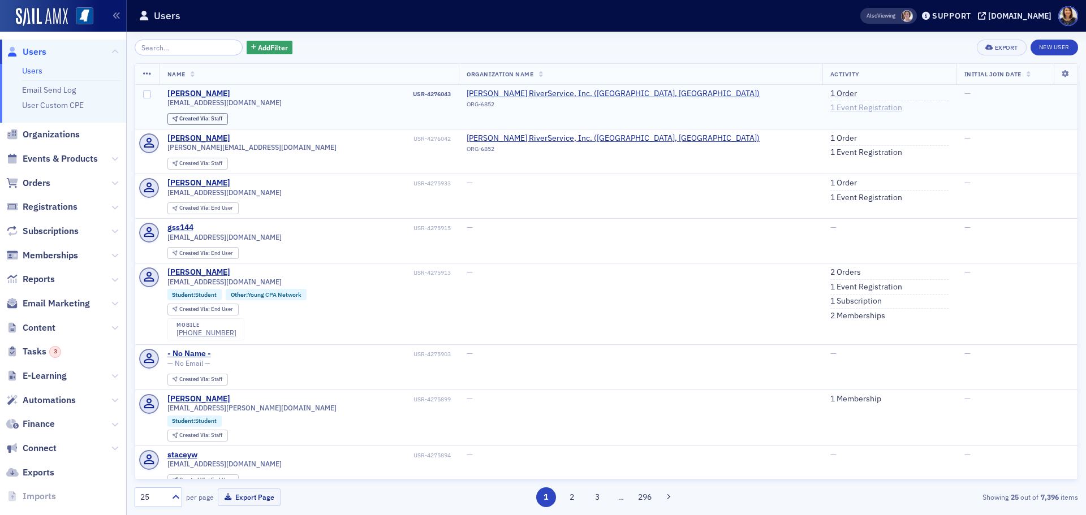
click at [830, 110] on link "1 Event Registration" at bounding box center [866, 108] width 72 height 10
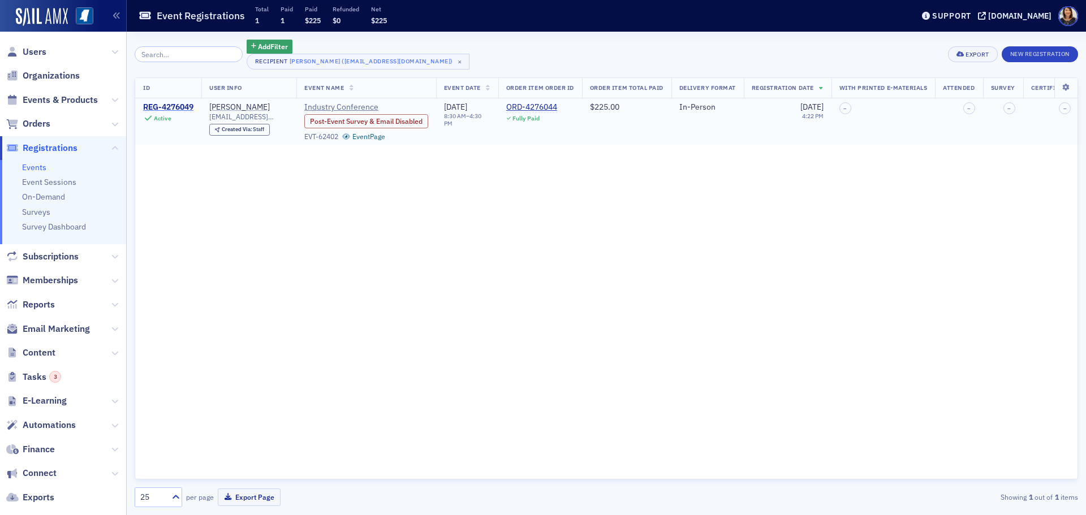
click at [168, 106] on div "REG-4276049" at bounding box center [168, 107] width 50 height 10
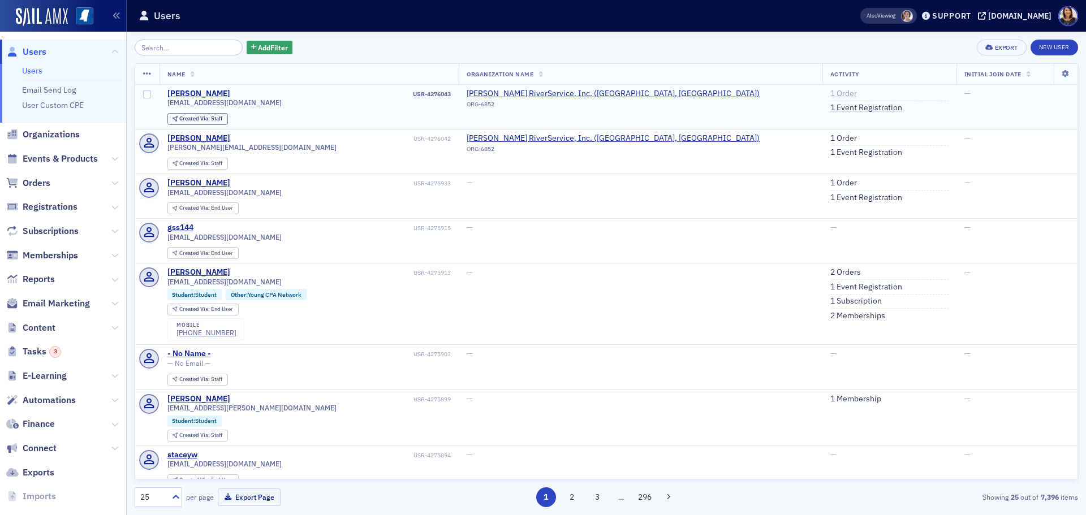
click at [830, 93] on link "1 Order" at bounding box center [843, 94] width 27 height 10
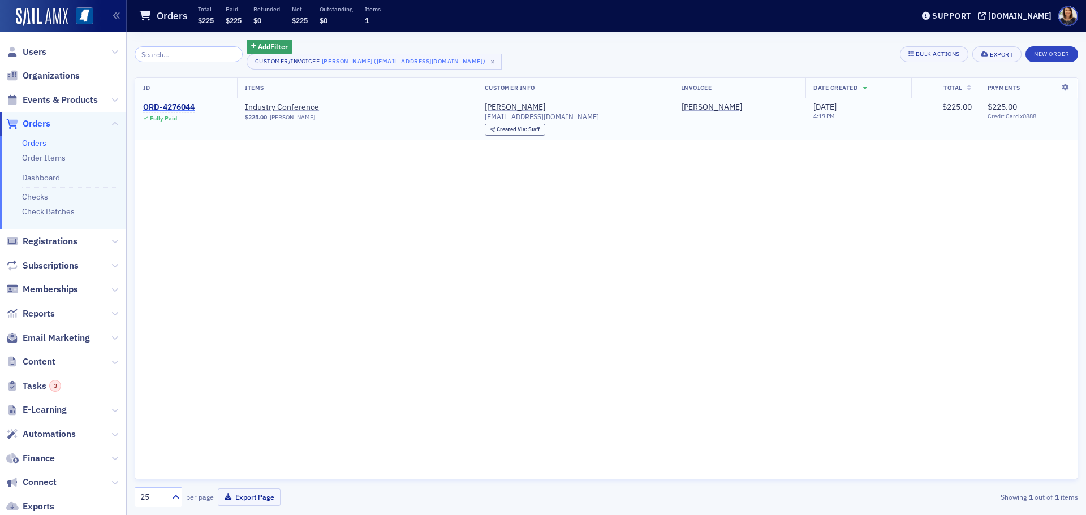
click at [187, 108] on div "ORD-4276044" at bounding box center [168, 107] width 51 height 10
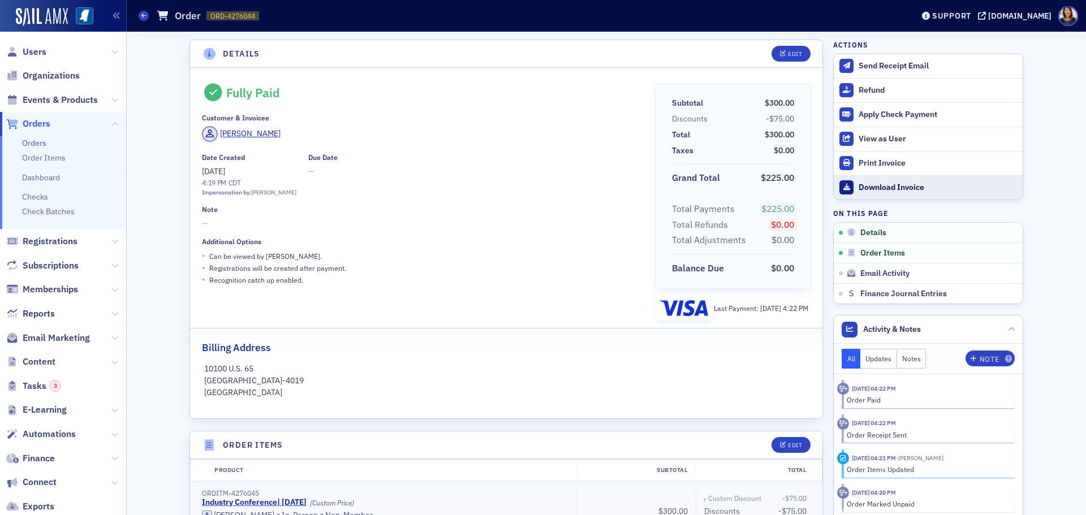
click at [880, 186] on div "Download Invoice" at bounding box center [938, 188] width 158 height 10
click at [39, 53] on span "Users" at bounding box center [35, 52] width 24 height 12
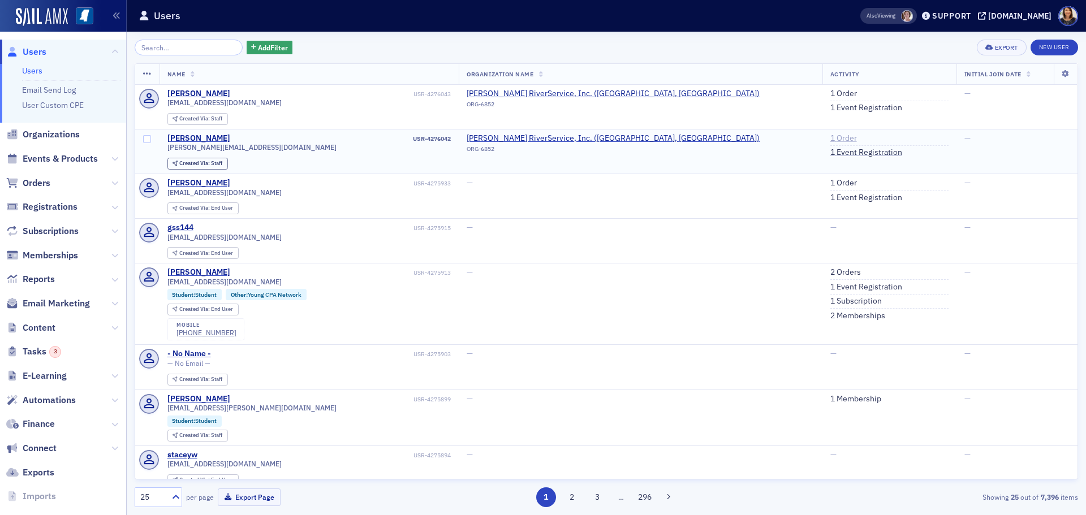
click at [830, 140] on link "1 Order" at bounding box center [843, 138] width 27 height 10
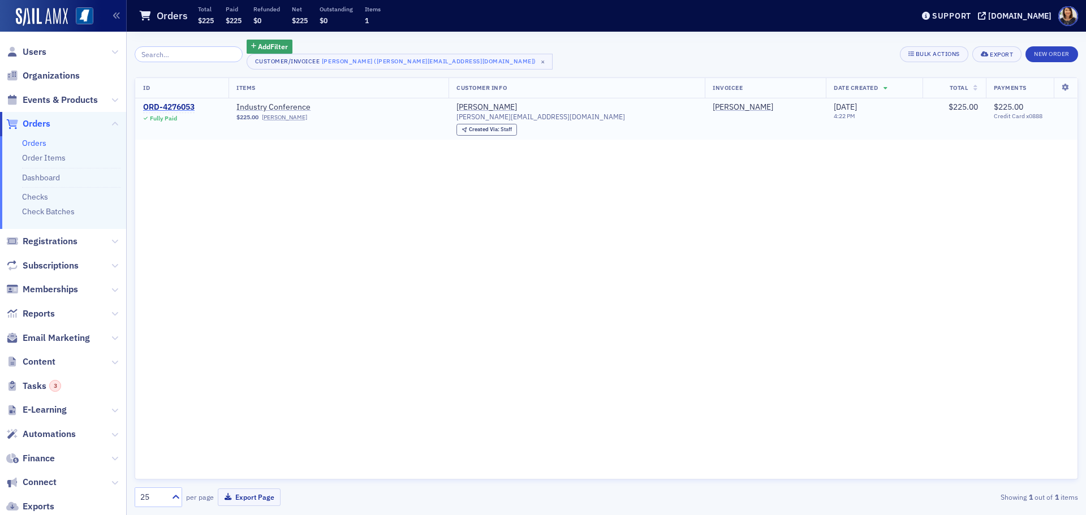
click at [169, 107] on div "ORD-4276053" at bounding box center [168, 107] width 51 height 10
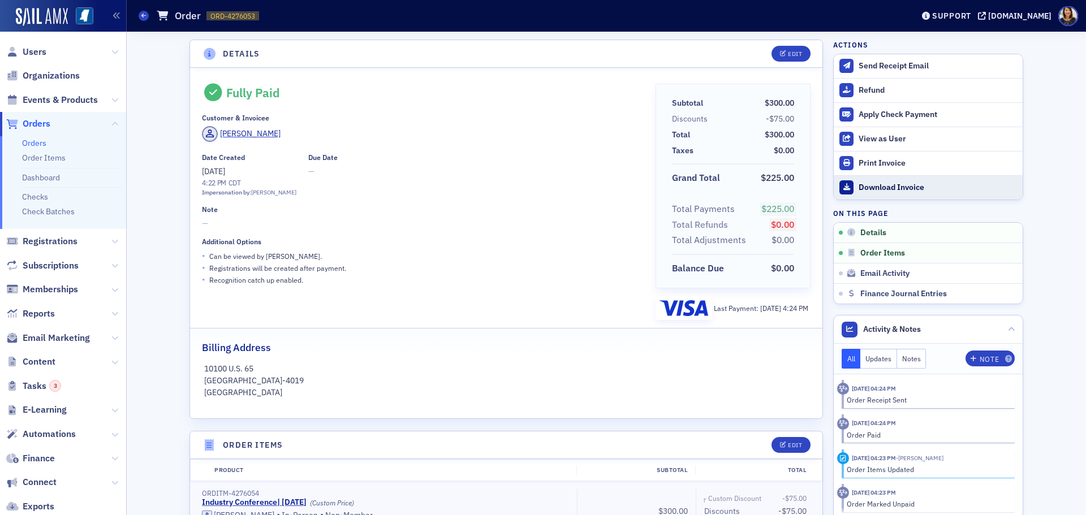
click at [898, 189] on div "Download Invoice" at bounding box center [938, 188] width 158 height 10
click at [50, 49] on span "Users" at bounding box center [63, 52] width 126 height 24
click at [40, 52] on span "Users" at bounding box center [35, 52] width 24 height 12
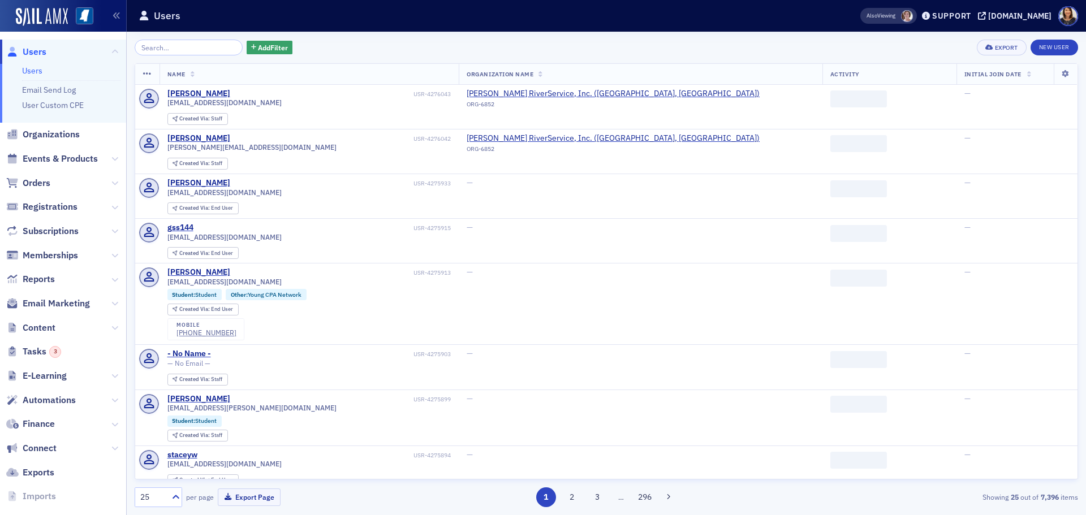
click at [217, 53] on input "search" at bounding box center [189, 48] width 108 height 16
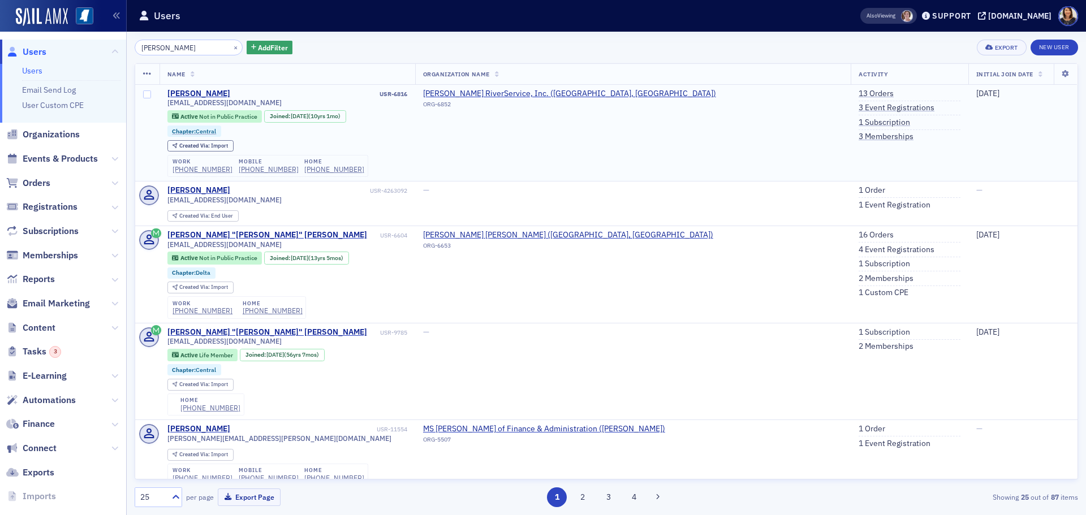
type input "paul moore"
drag, startPoint x: 249, startPoint y: 104, endPoint x: 159, endPoint y: 105, distance: 89.9
click at [159, 105] on tr "Paul Moore USR-6816 paulmoore76@aol.com Active Not in Public Practice Joined : …" at bounding box center [606, 133] width 942 height 97
click at [321, 89] on div "Paul Moore USR-6816" at bounding box center [287, 94] width 240 height 10
drag, startPoint x: 244, startPoint y: 103, endPoint x: 163, endPoint y: 108, distance: 80.5
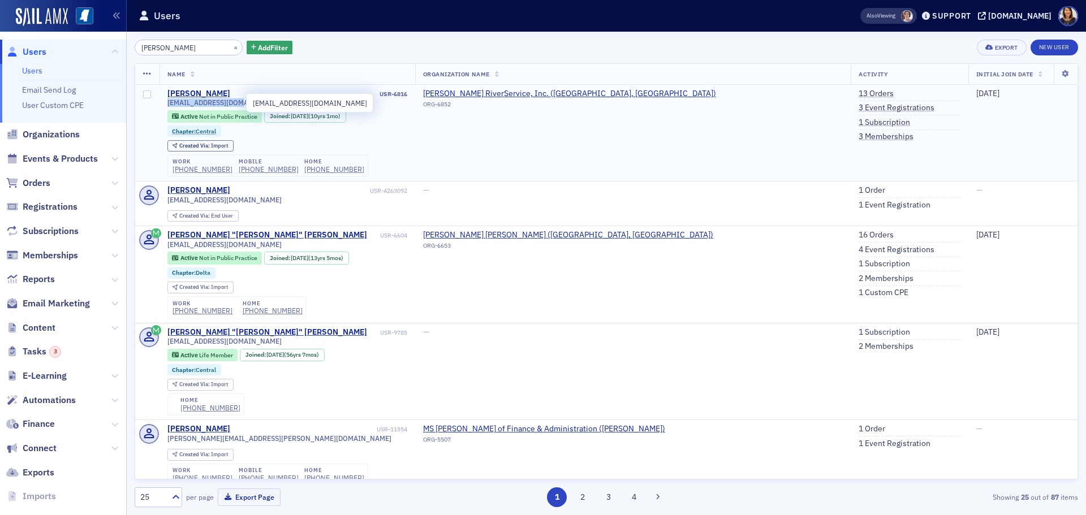
click at [163, 108] on td "Paul Moore USR-6816 paulmoore76@aol.com Active Not in Public Practice Joined : …" at bounding box center [288, 133] width 256 height 97
copy span "[EMAIL_ADDRESS][DOMAIN_NAME]"
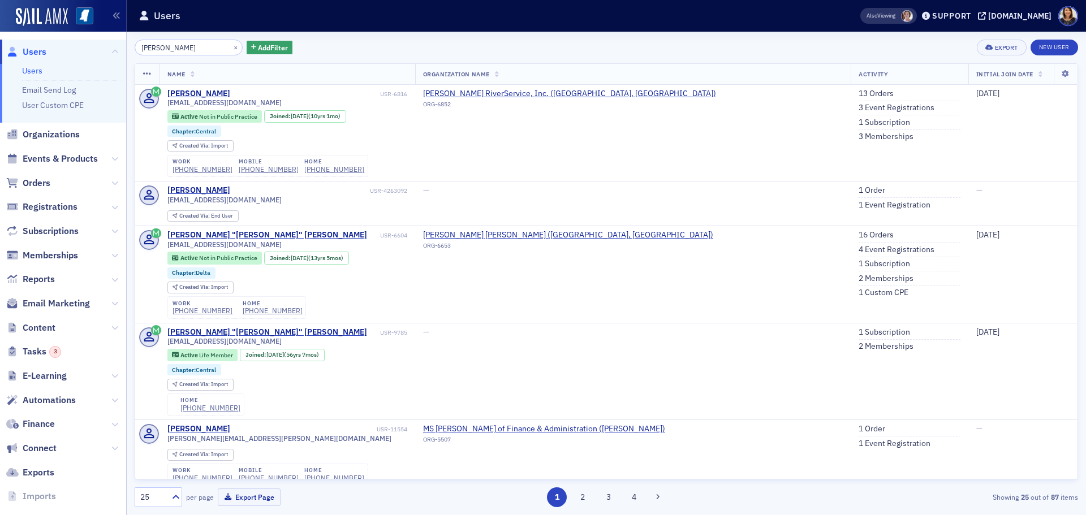
click at [680, 62] on div "paul moore × Add Filter Export New User Name Organization Name Activity Initial…" at bounding box center [606, 274] width 943 height 468
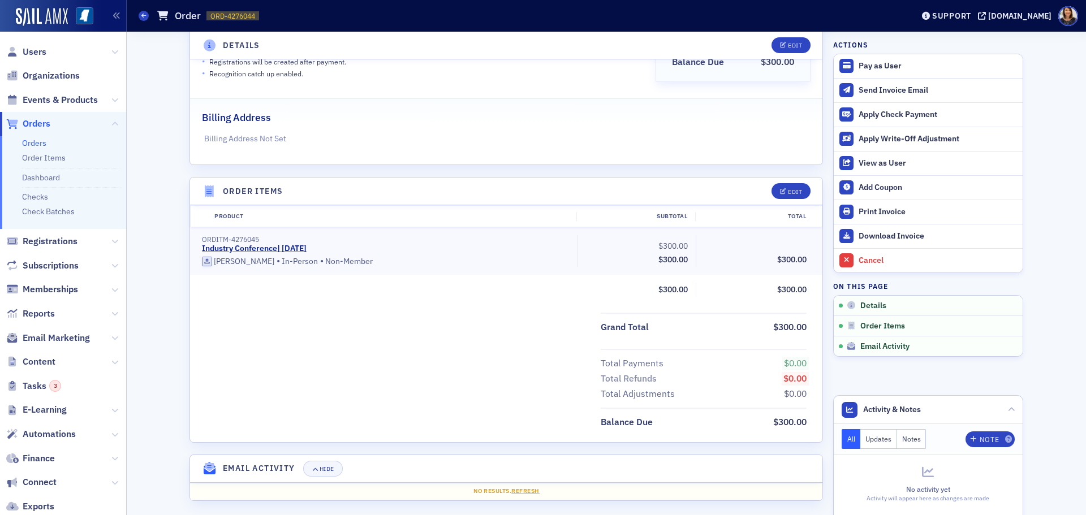
scroll to position [212, 0]
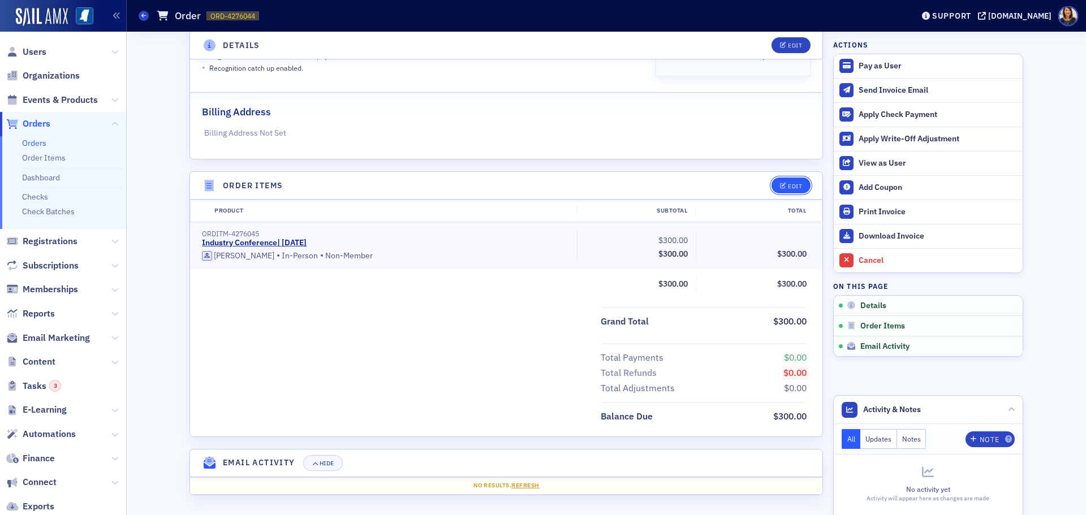
click at [788, 187] on div "Edit" at bounding box center [795, 186] width 14 height 6
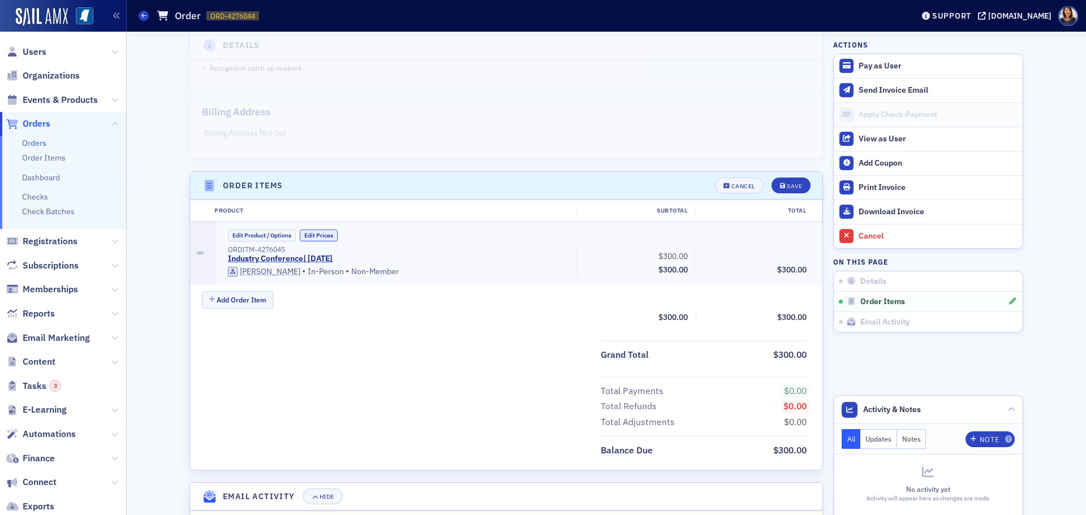
click at [312, 236] on button "Edit Prices" at bounding box center [319, 236] width 38 height 12
click at [778, 255] on input "0.00" at bounding box center [783, 255] width 55 height 16
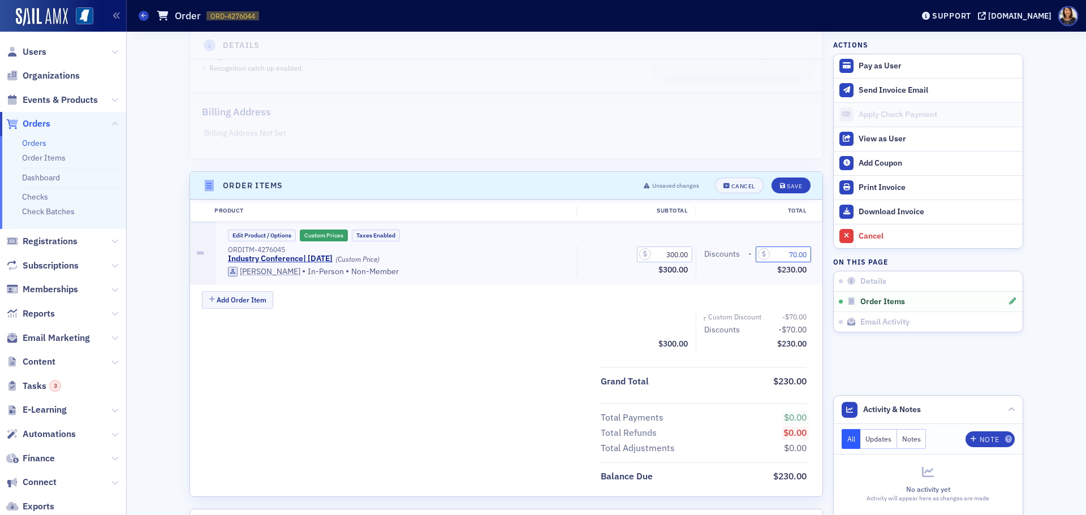
click at [792, 253] on input "70.00" at bounding box center [783, 255] width 55 height 16
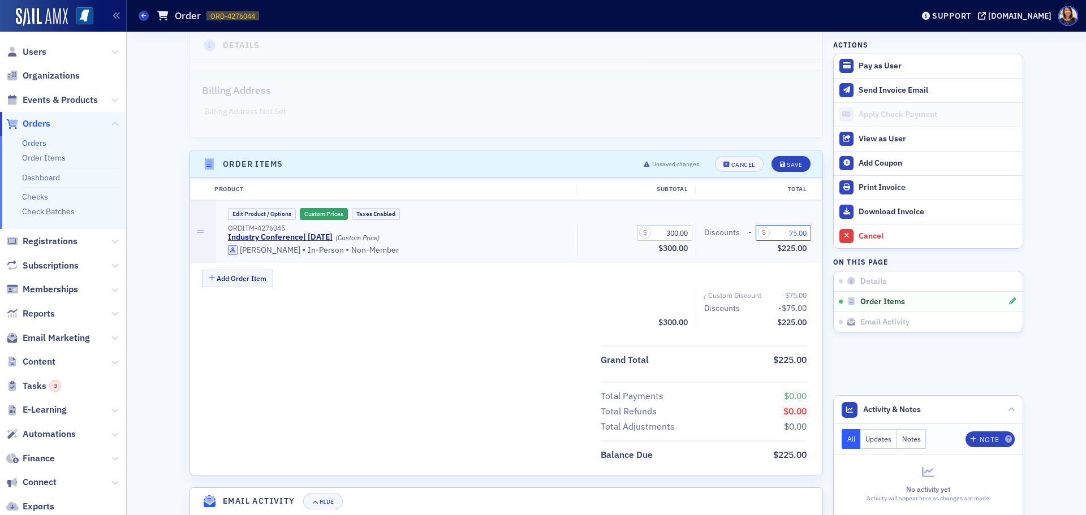
scroll to position [201, 0]
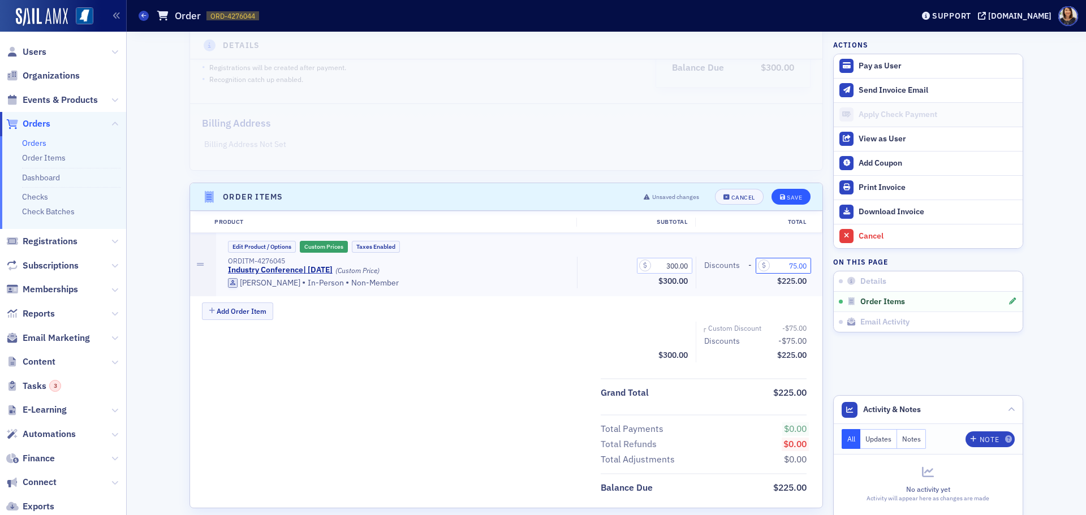
type input "75.00"
click at [794, 197] on div "Save" at bounding box center [794, 198] width 15 height 6
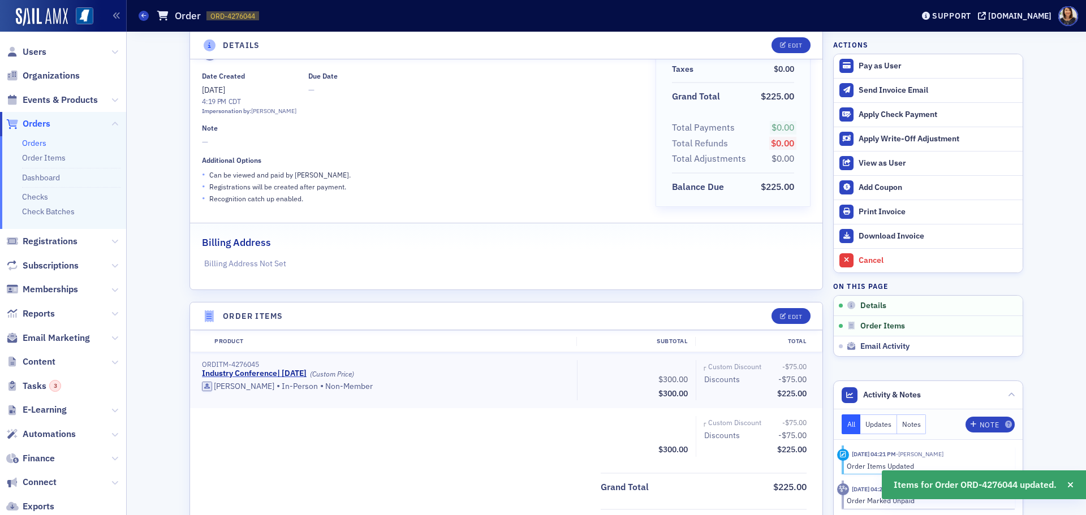
scroll to position [0, 0]
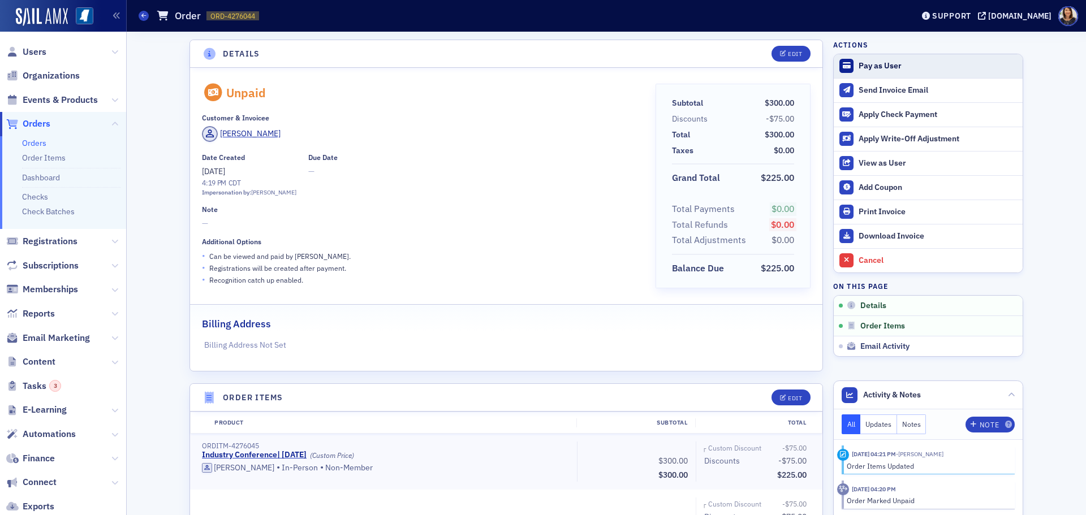
click at [869, 64] on div "Pay as User" at bounding box center [938, 66] width 158 height 10
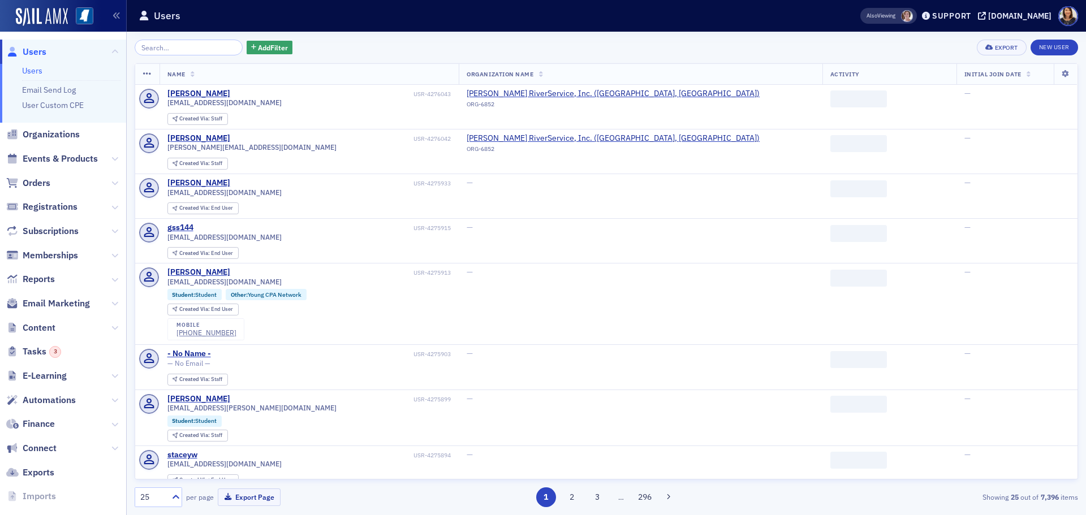
click at [191, 46] on input "search" at bounding box center [189, 48] width 108 height 16
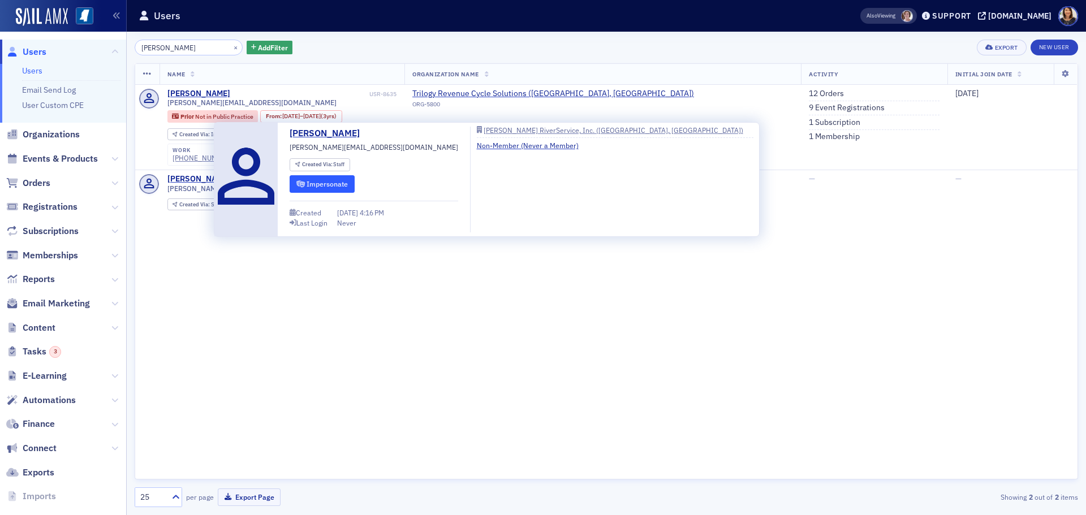
type input "toby"
click at [340, 183] on button "Impersonate" at bounding box center [322, 184] width 65 height 18
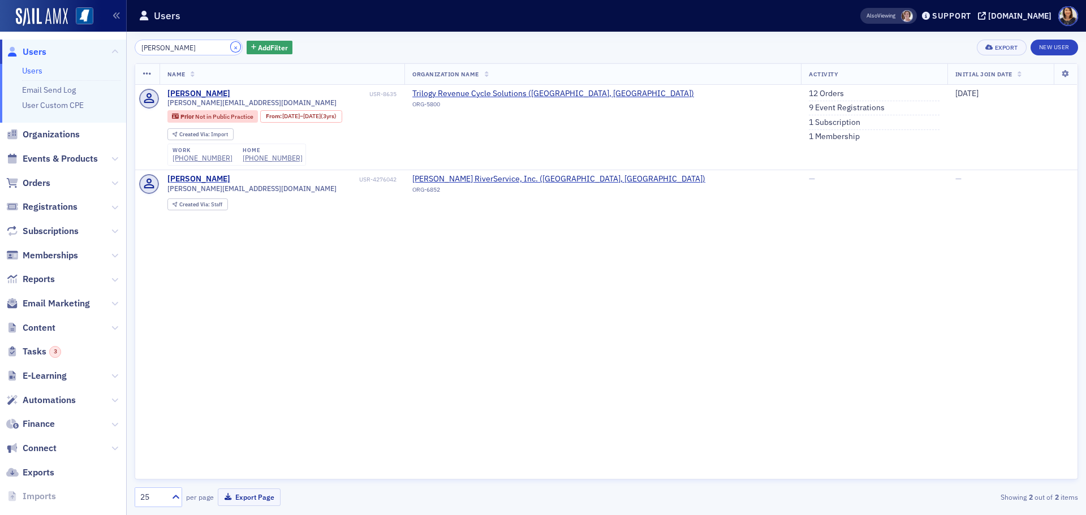
click at [231, 45] on button "×" at bounding box center [236, 47] width 10 height 10
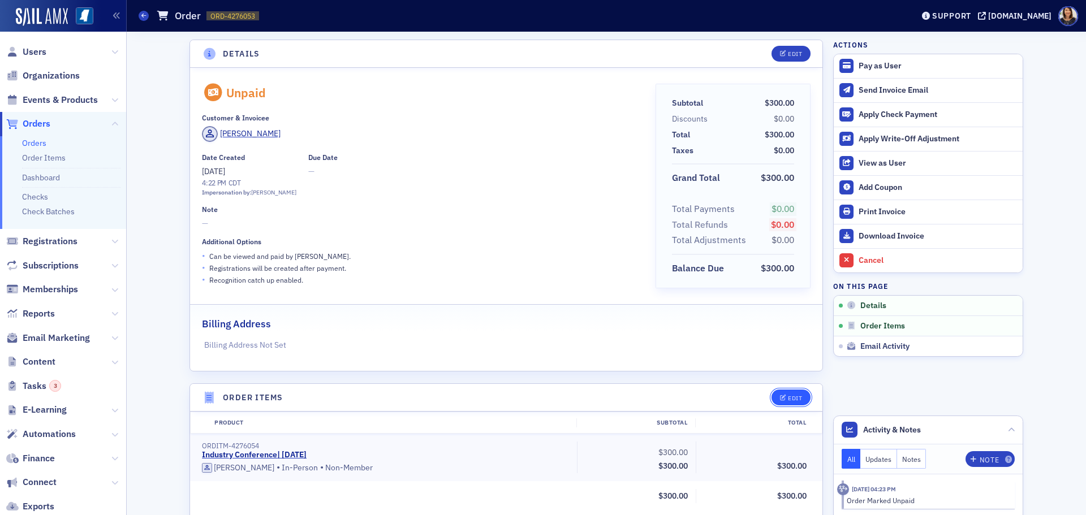
click at [784, 390] on button "Edit" at bounding box center [790, 398] width 39 height 16
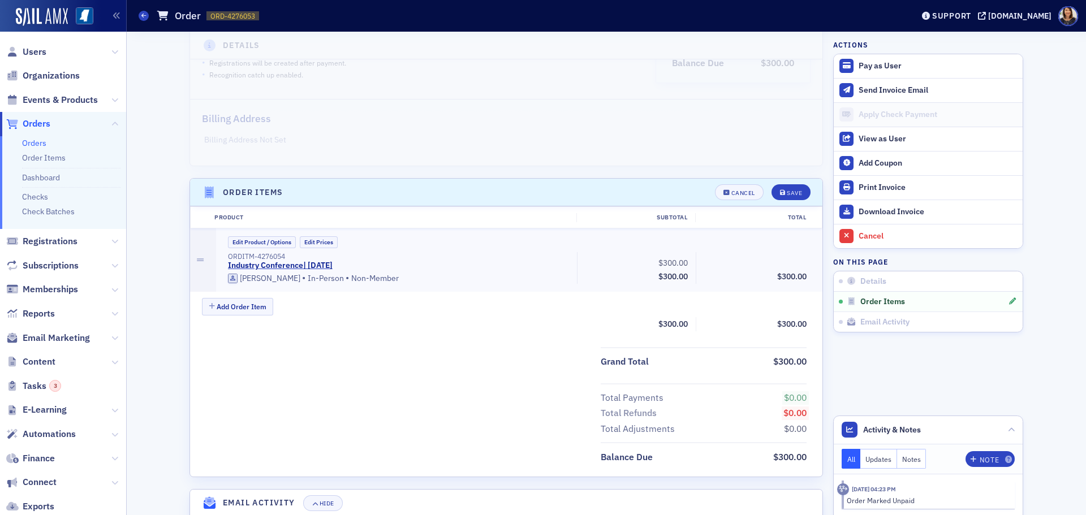
scroll to position [212, 0]
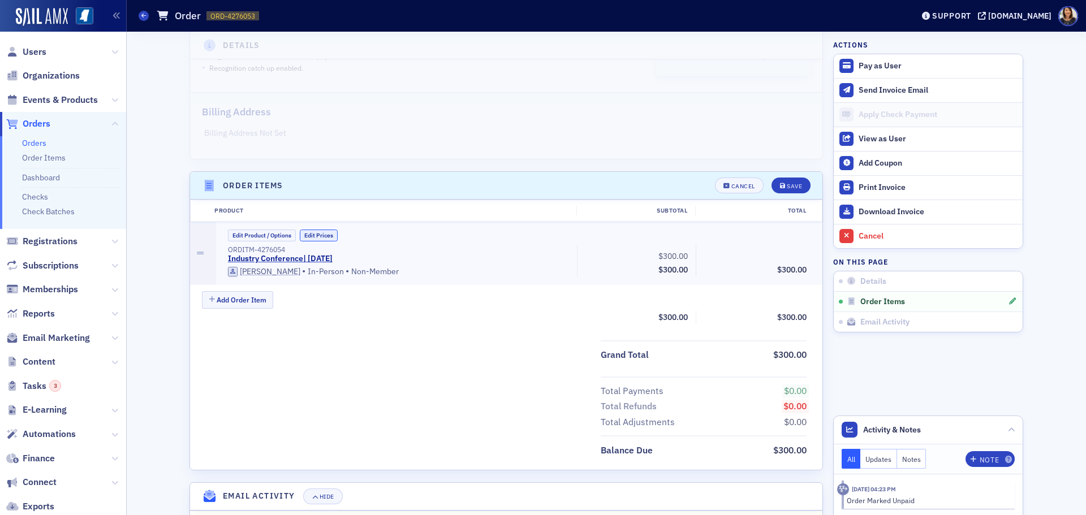
click at [322, 239] on button "Edit Prices" at bounding box center [319, 236] width 38 height 12
click at [776, 255] on input "0.00" at bounding box center [783, 255] width 55 height 16
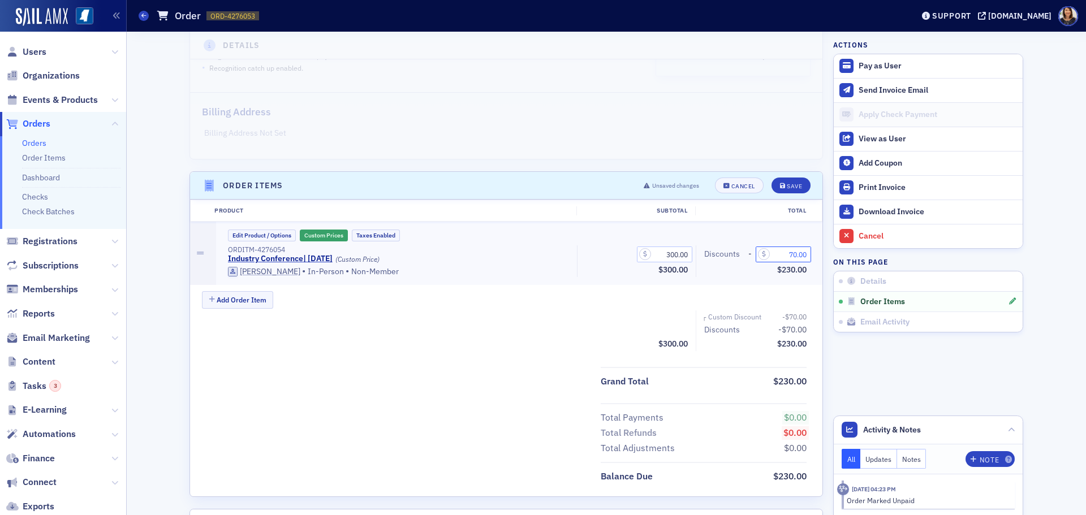
click at [796, 260] on input "70.00" at bounding box center [783, 255] width 55 height 16
click at [792, 259] on input "70.00" at bounding box center [783, 255] width 55 height 16
type input "75.00"
drag, startPoint x: 789, startPoint y: 185, endPoint x: 795, endPoint y: 183, distance: 6.6
click at [789, 185] on div "Save" at bounding box center [794, 186] width 15 height 6
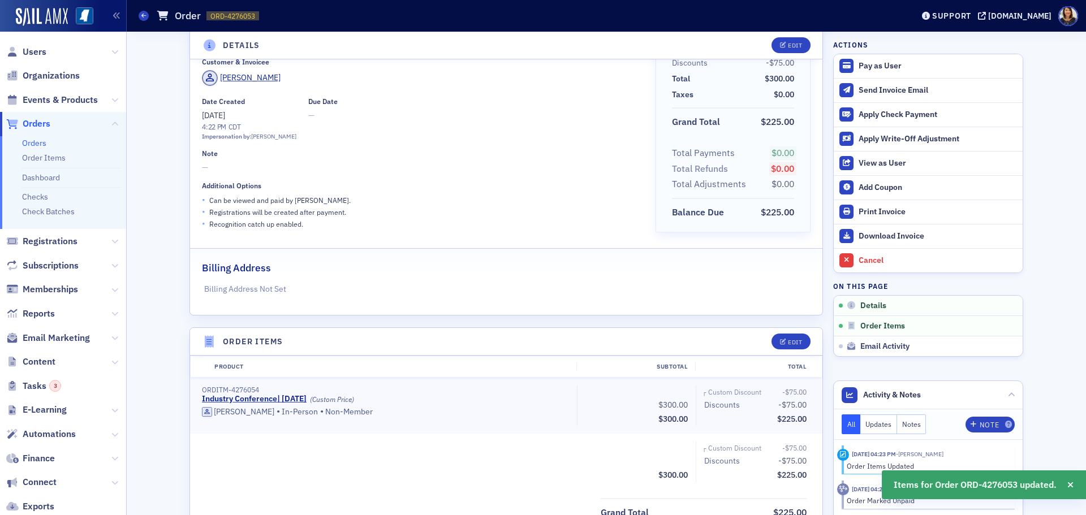
scroll to position [33, 0]
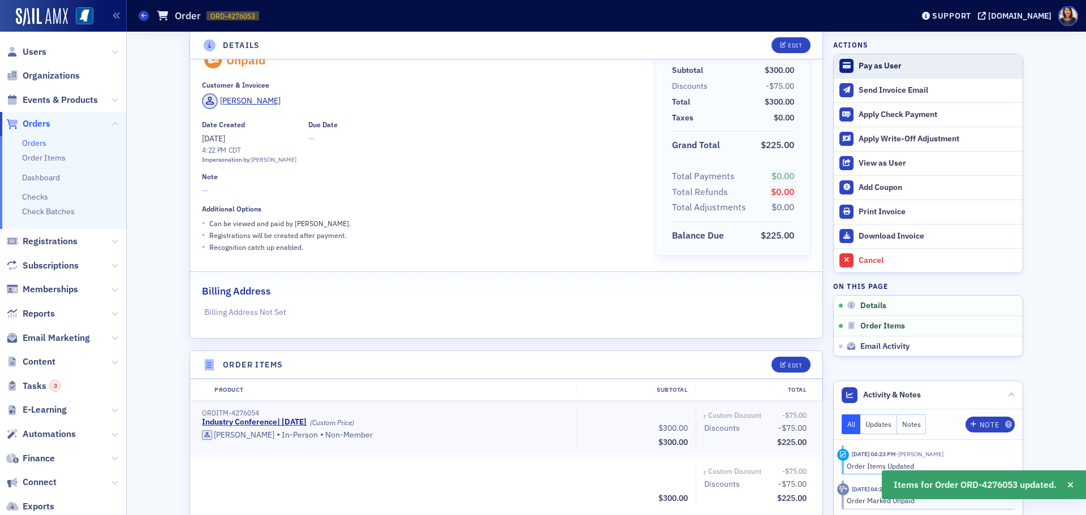
click at [874, 67] on div "Pay as User" at bounding box center [938, 66] width 158 height 10
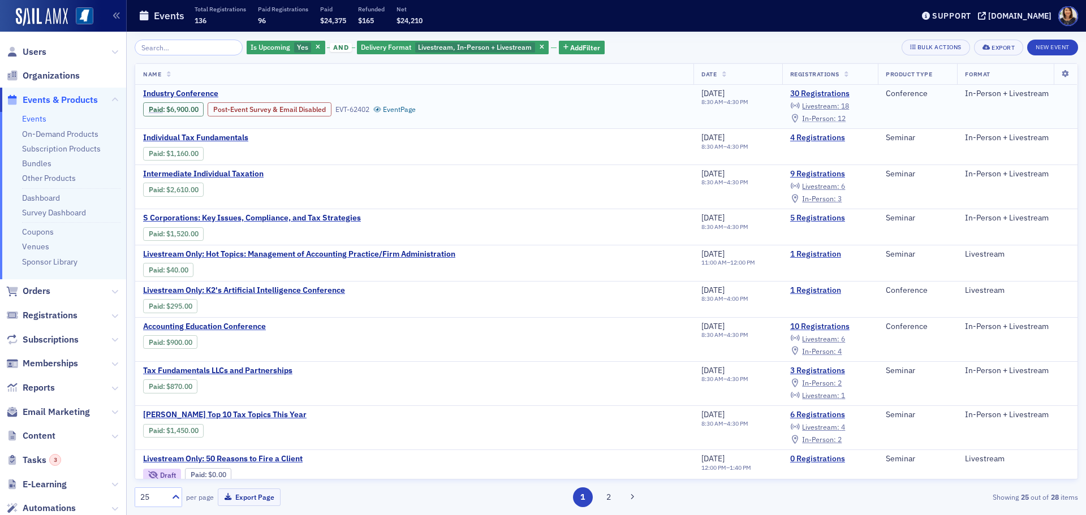
click at [818, 119] on span "In-Person :" at bounding box center [819, 118] width 34 height 9
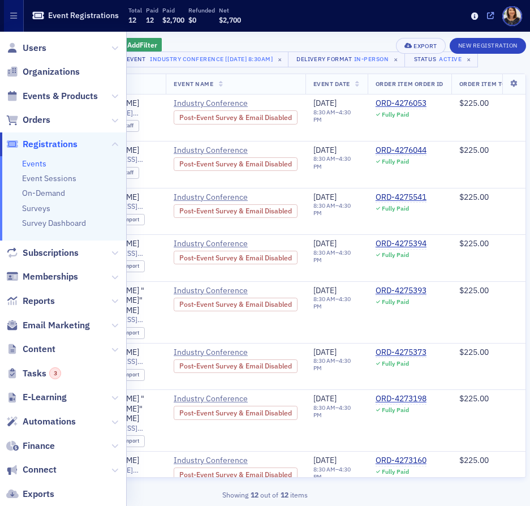
click at [491, 15] on icon at bounding box center [490, 15] width 7 height 7
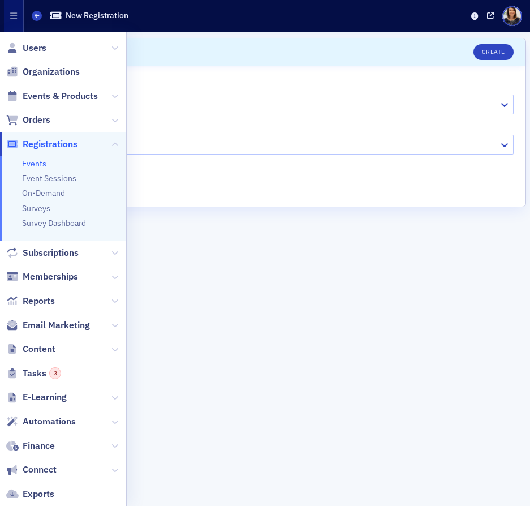
click at [180, 283] on form "Scroll to Create User * Select… Event * Select… Complimentary Registration? Pri…" at bounding box center [265, 269] width 522 height 462
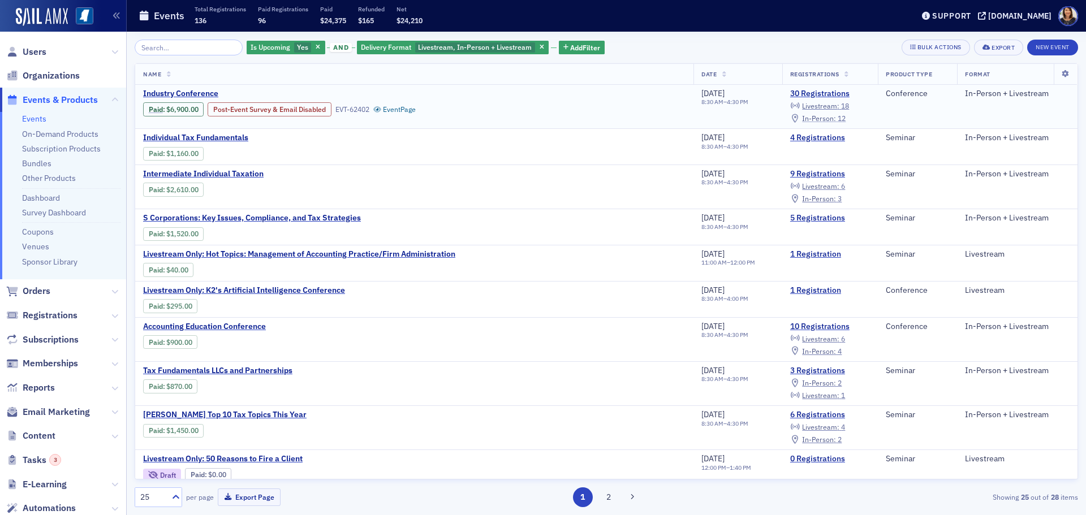
click at [817, 118] on span "In-Person :" at bounding box center [819, 118] width 34 height 9
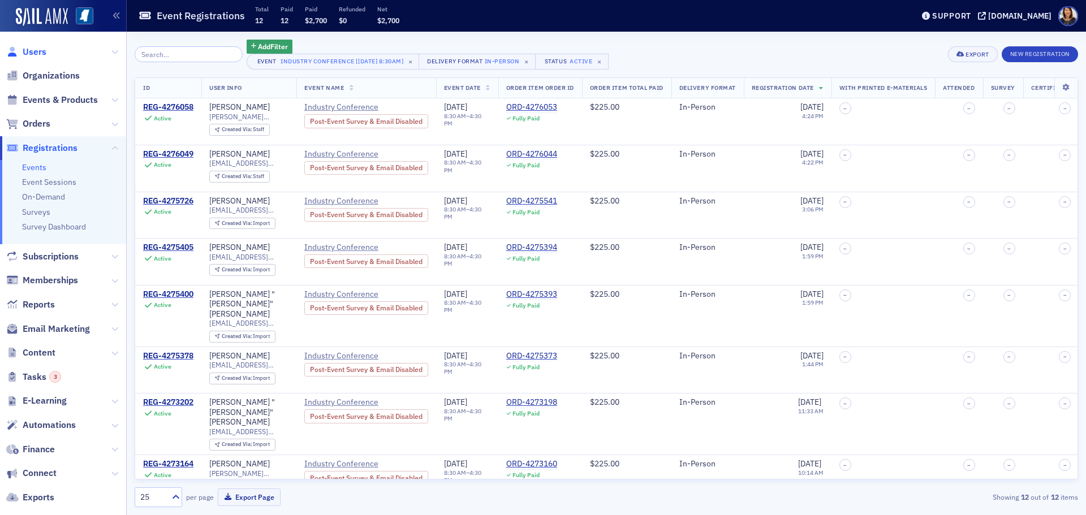
click at [33, 51] on span "Users" at bounding box center [35, 52] width 24 height 12
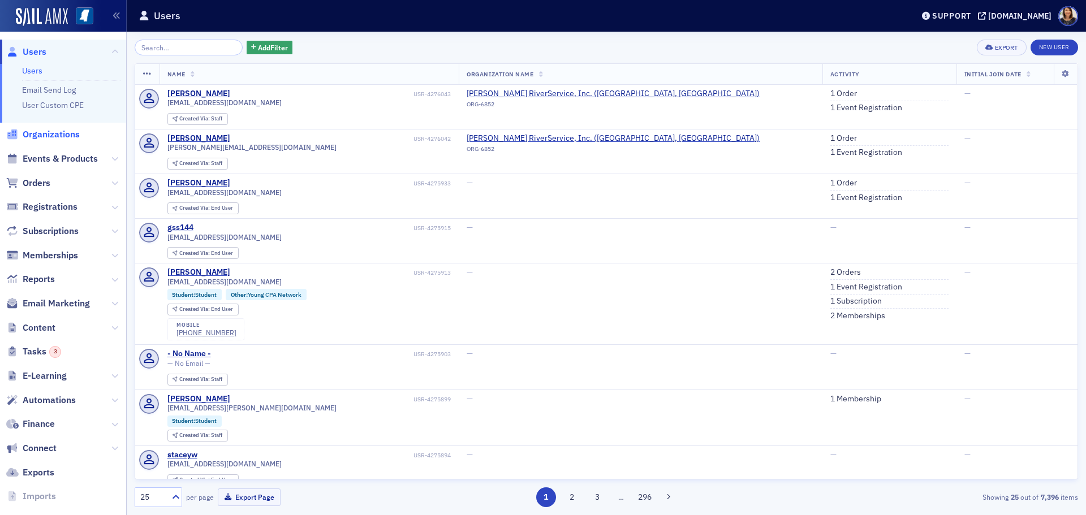
click at [45, 137] on span "Organizations" at bounding box center [51, 134] width 57 height 12
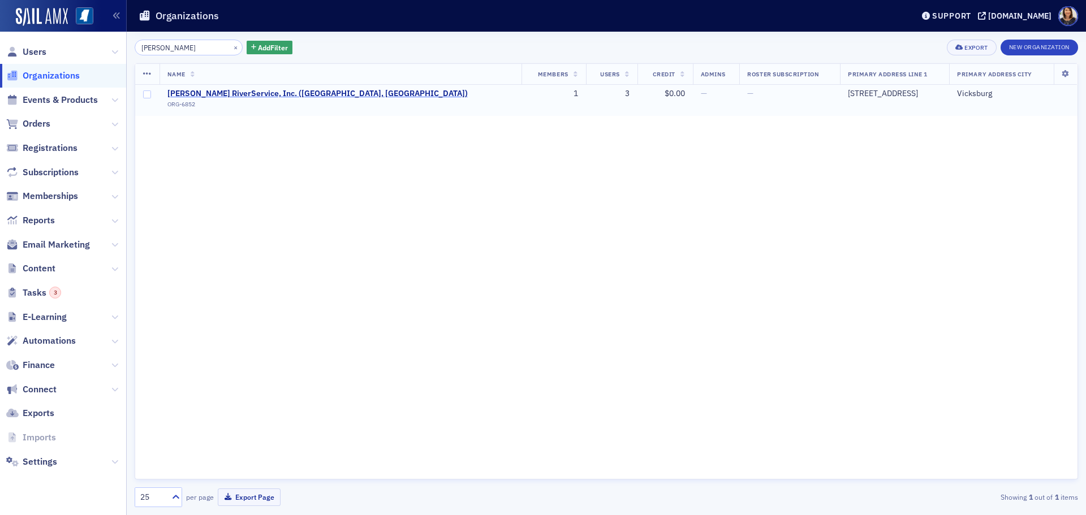
type input "[PERSON_NAME]"
click at [213, 94] on span "[PERSON_NAME] RiverService, Inc. ([GEOGRAPHIC_DATA], [GEOGRAPHIC_DATA])" at bounding box center [317, 94] width 300 height 10
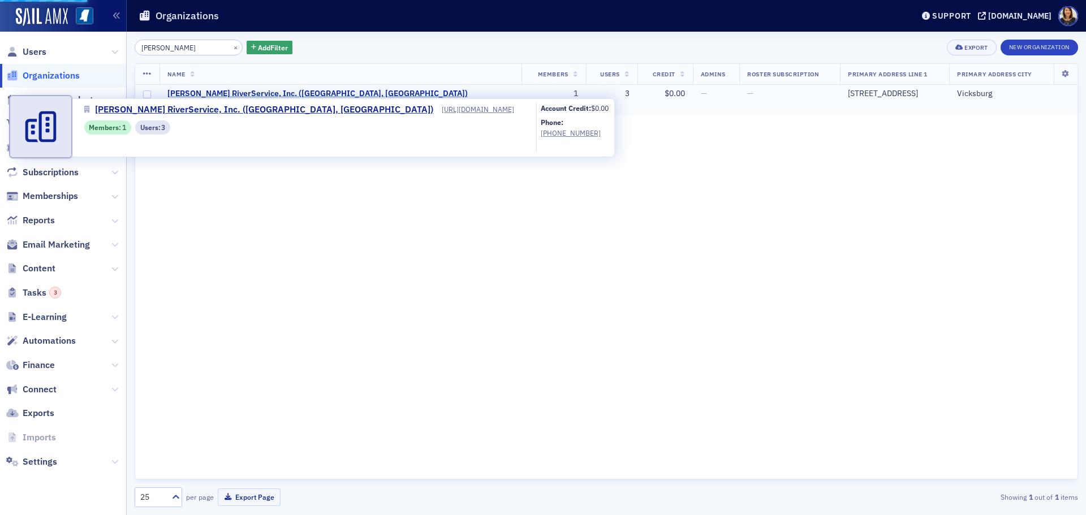
select select "US"
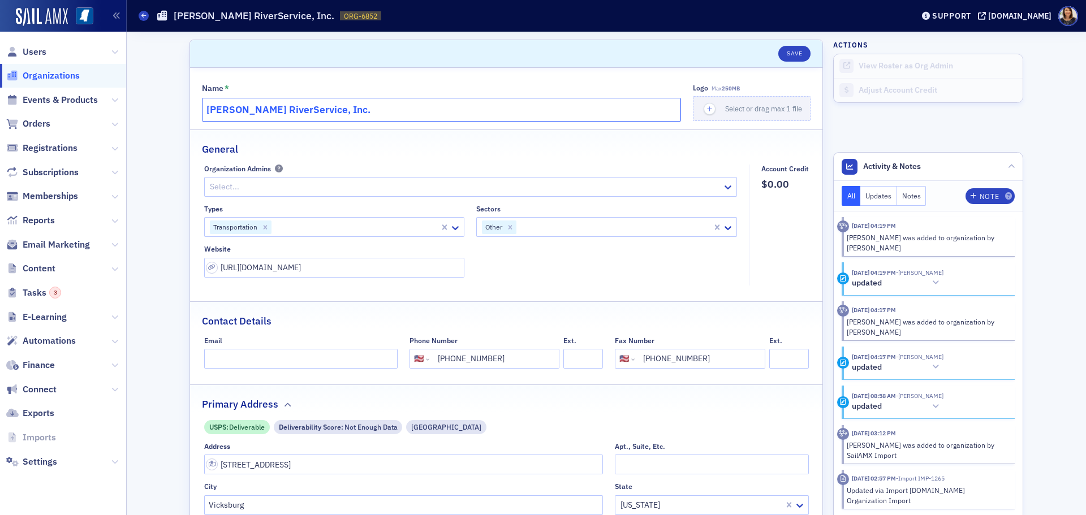
click at [251, 109] on input "[PERSON_NAME] RiverService, Inc." at bounding box center [441, 110] width 479 height 24
click at [255, 110] on input "[PERSON_NAME] RiverService, Inc." at bounding box center [441, 110] width 479 height 24
type input "[PERSON_NAME] River Service, Inc."
click at [384, 131] on div "General" at bounding box center [506, 143] width 609 height 27
click at [788, 53] on button "Save" at bounding box center [794, 54] width 32 height 16
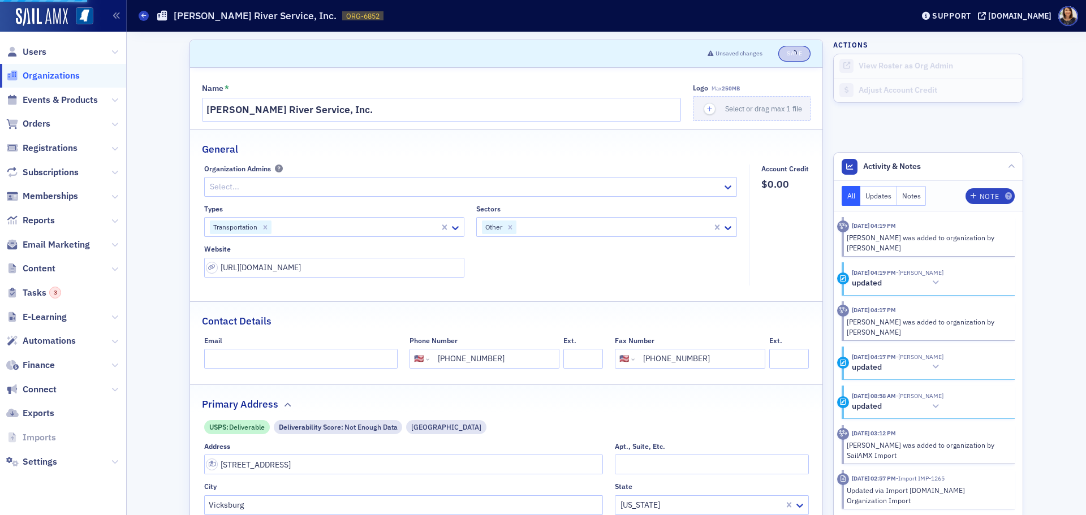
select select "US"
click at [35, 49] on span "Users" at bounding box center [35, 52] width 24 height 12
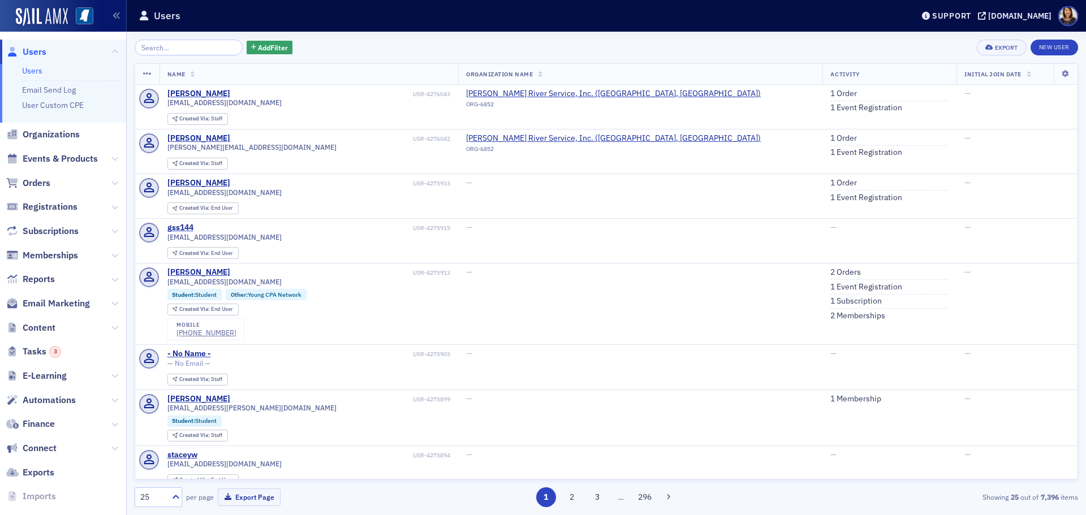
click at [30, 54] on span "Users" at bounding box center [35, 52] width 24 height 12
